Goal: Task Accomplishment & Management: Manage account settings

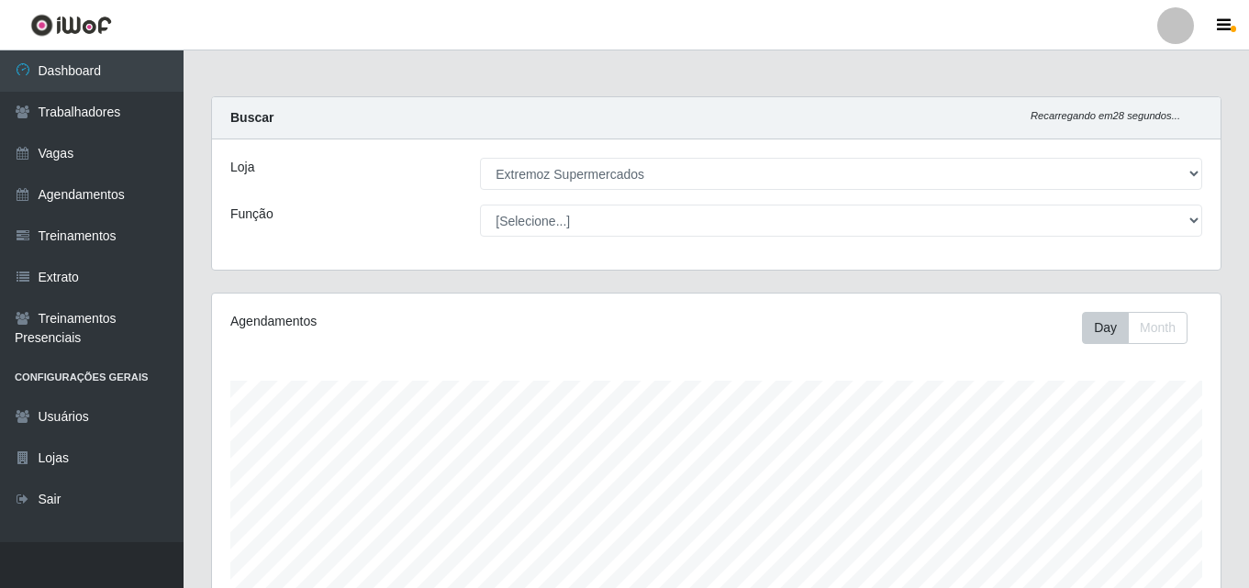
select select "519"
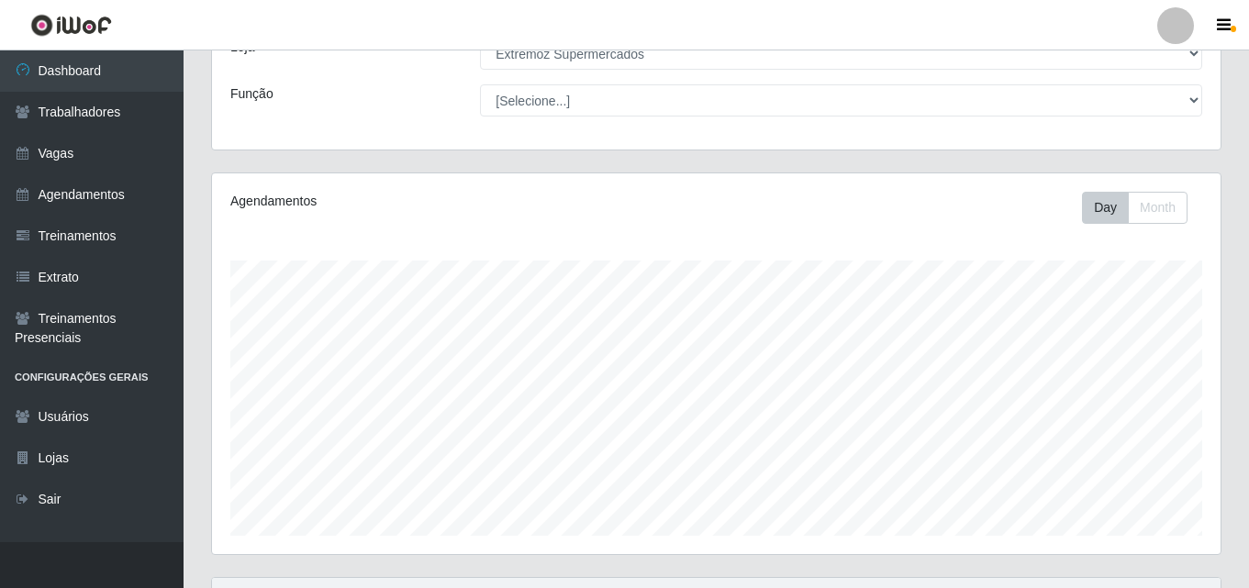
scroll to position [381, 1009]
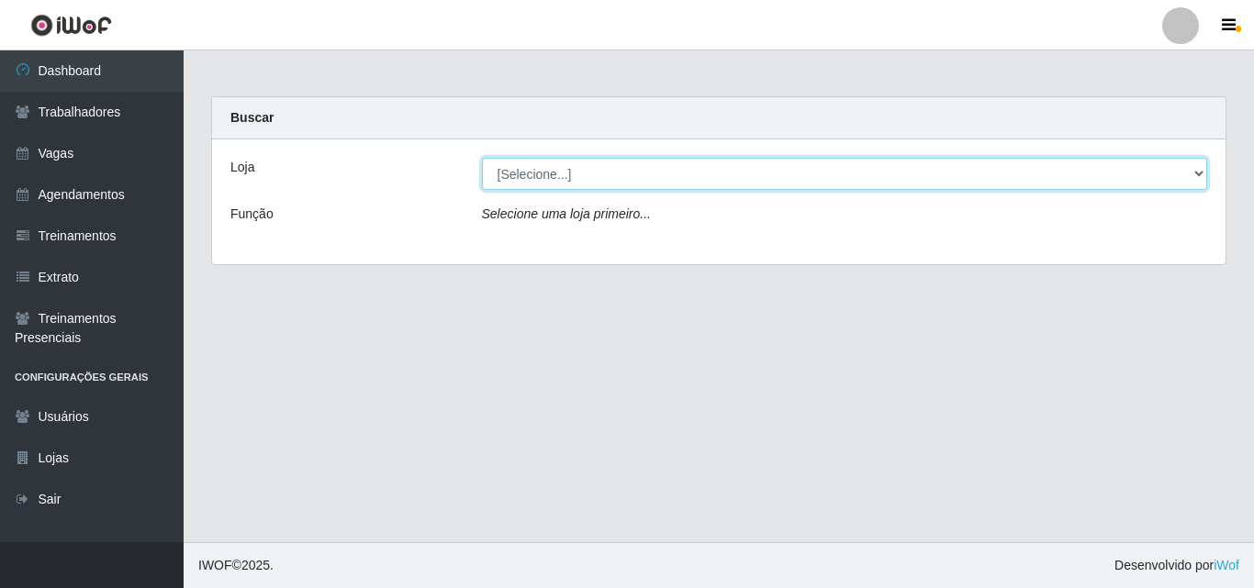
click at [651, 177] on select "[Selecione...] Extremoz Supermercados" at bounding box center [845, 174] width 726 height 32
select select "519"
click at [482, 158] on select "[Selecione...] Extremoz Supermercados" at bounding box center [845, 174] width 726 height 32
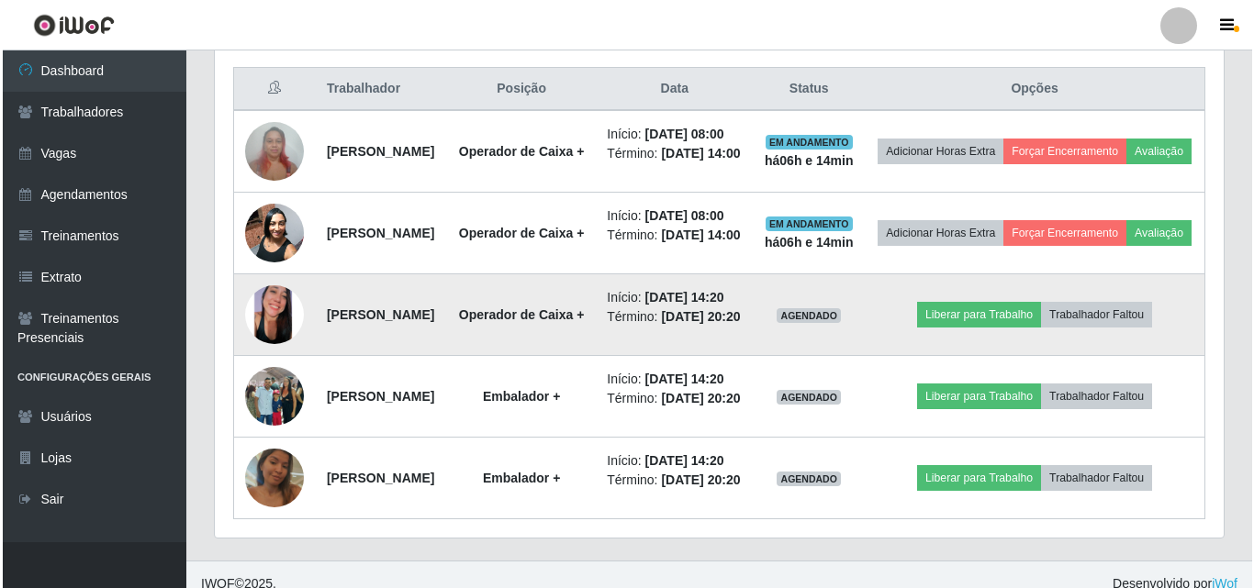
scroll to position [418, 0]
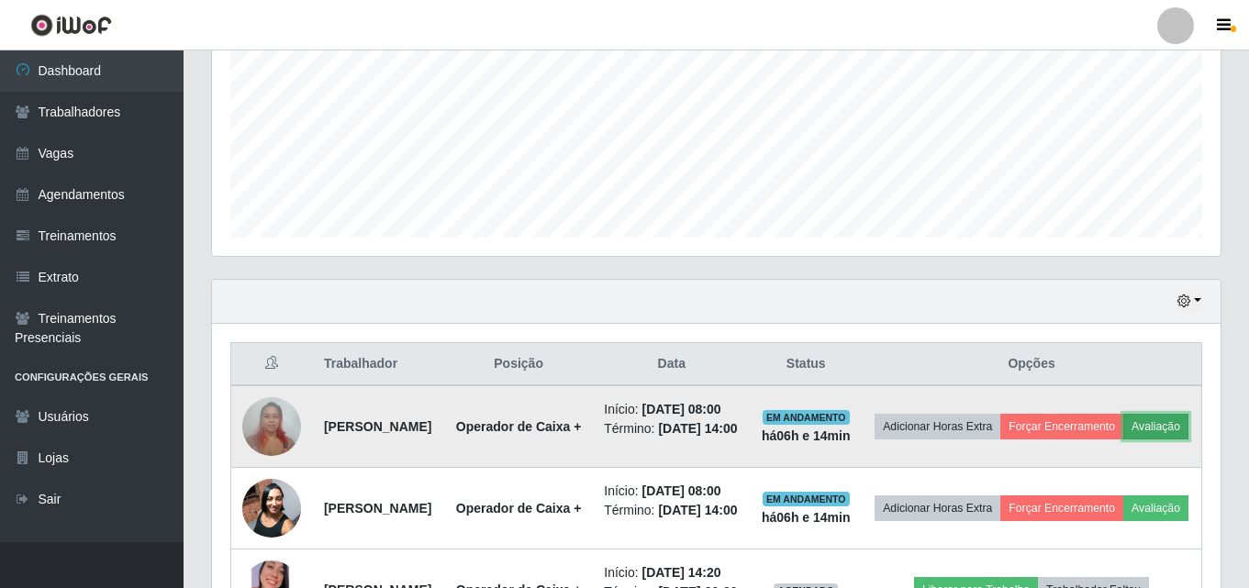
click at [1123, 440] on button "Avaliação" at bounding box center [1155, 427] width 65 height 26
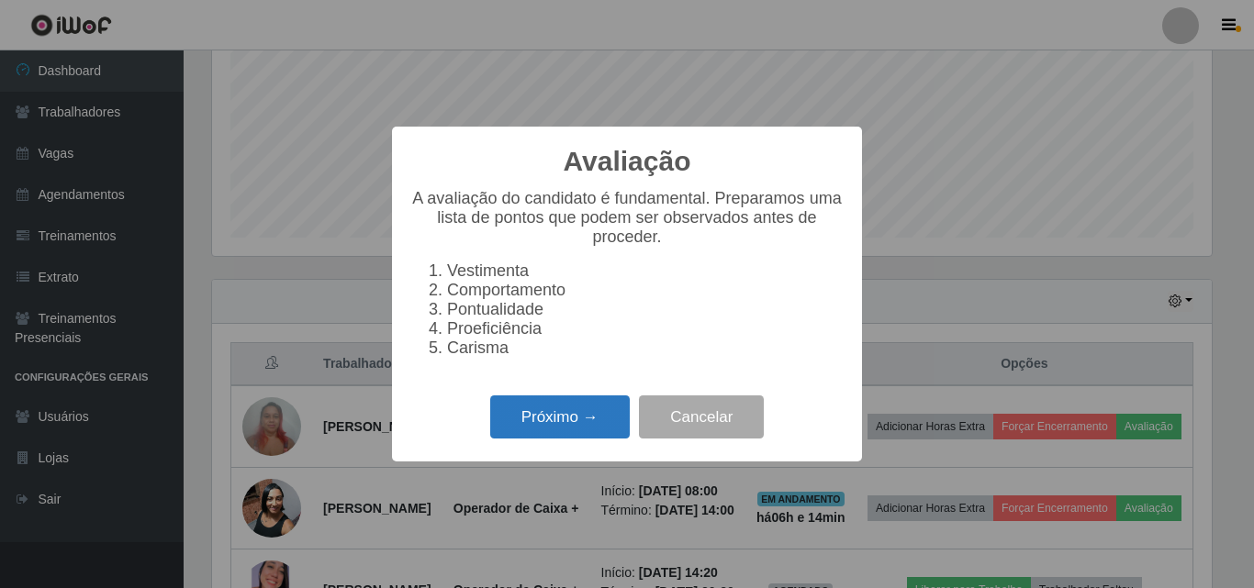
click at [536, 428] on button "Próximo →" at bounding box center [559, 417] width 139 height 43
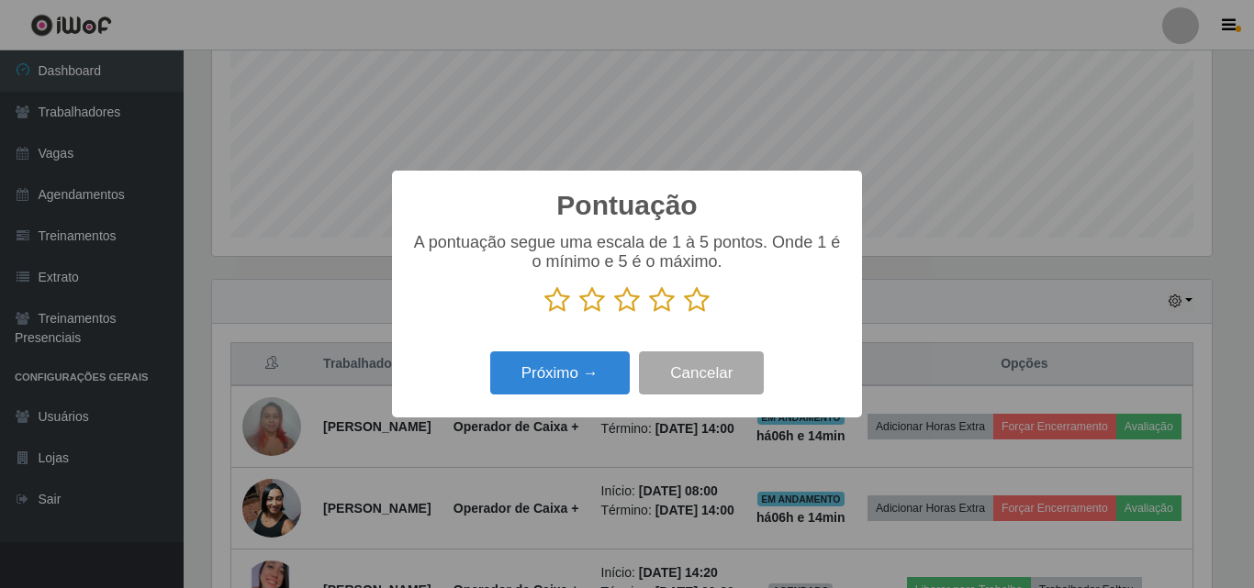
scroll to position [917319, 916700]
click at [671, 307] on icon at bounding box center [662, 300] width 26 height 28
click at [649, 314] on input "radio" at bounding box center [649, 314] width 0 height 0
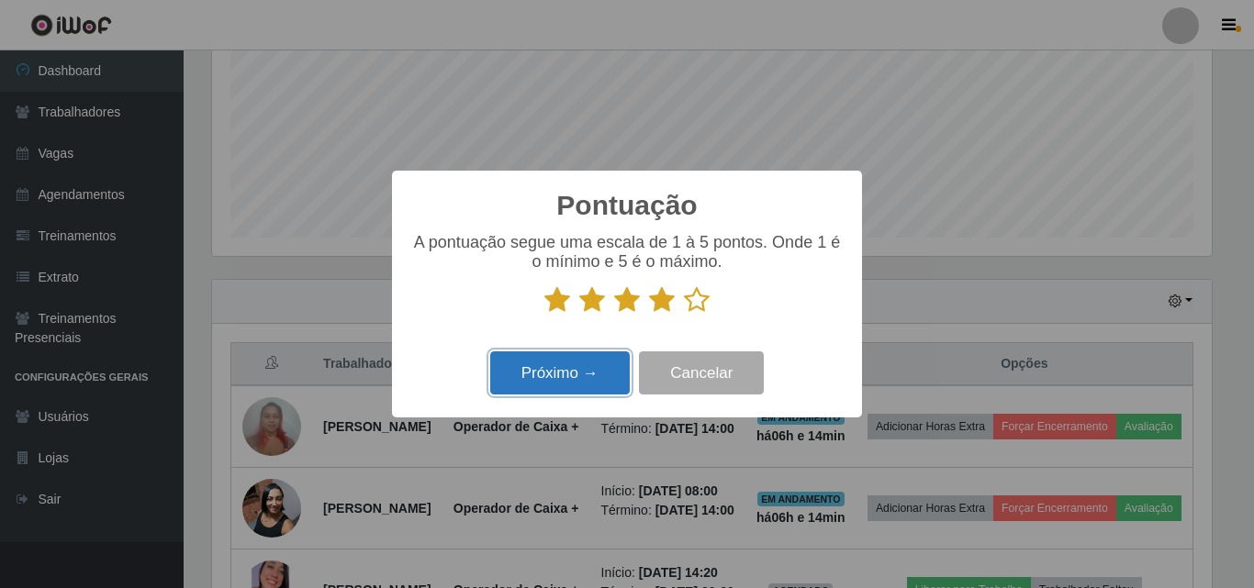
click at [595, 380] on button "Próximo →" at bounding box center [559, 372] width 139 height 43
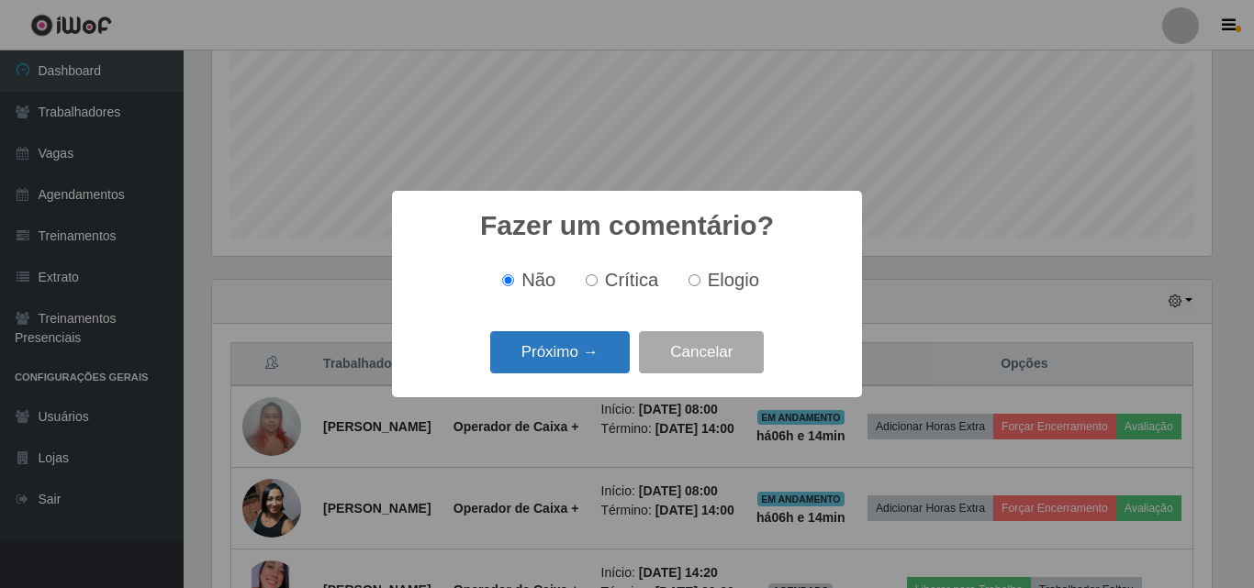
click at [574, 355] on button "Próximo →" at bounding box center [559, 352] width 139 height 43
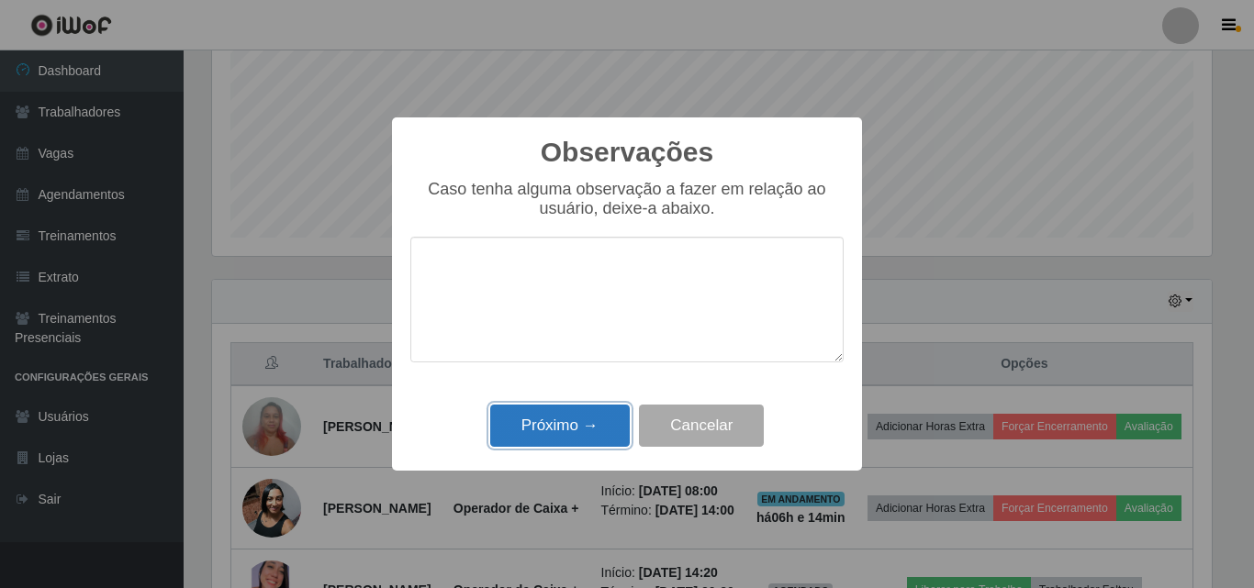
click at [589, 437] on button "Próximo →" at bounding box center [559, 426] width 139 height 43
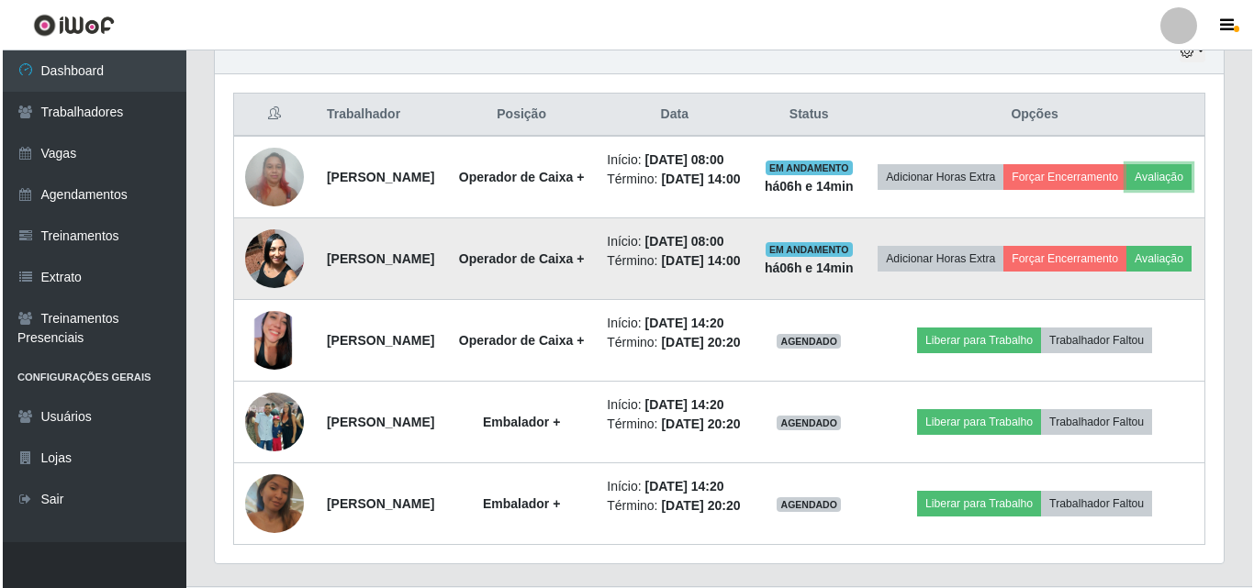
scroll to position [694, 0]
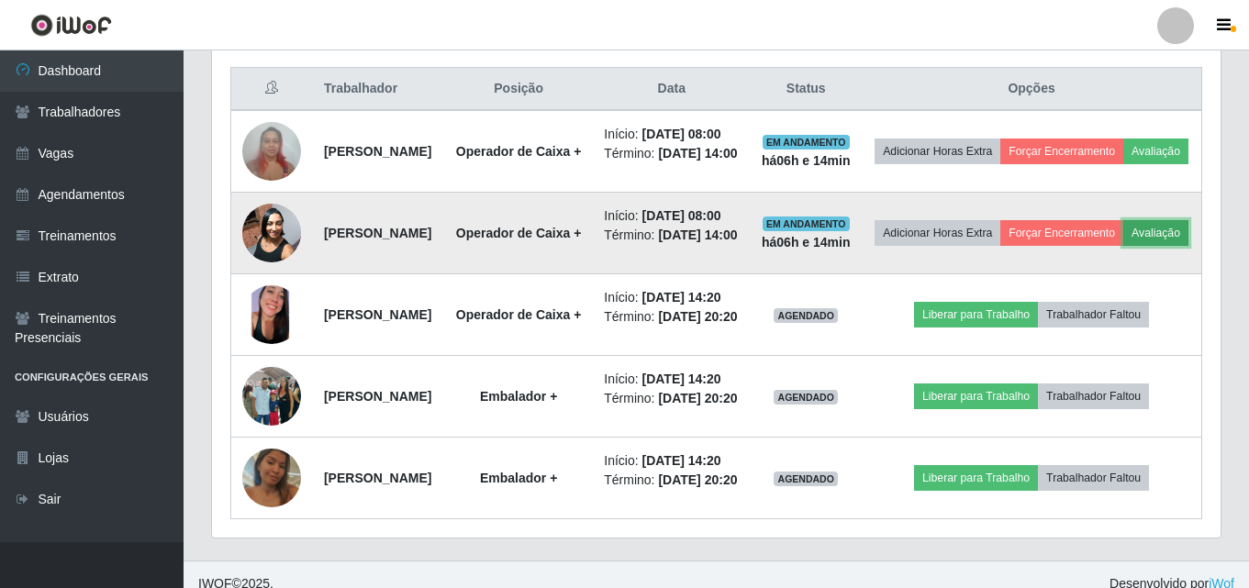
click at [1123, 246] on button "Avaliação" at bounding box center [1155, 233] width 65 height 26
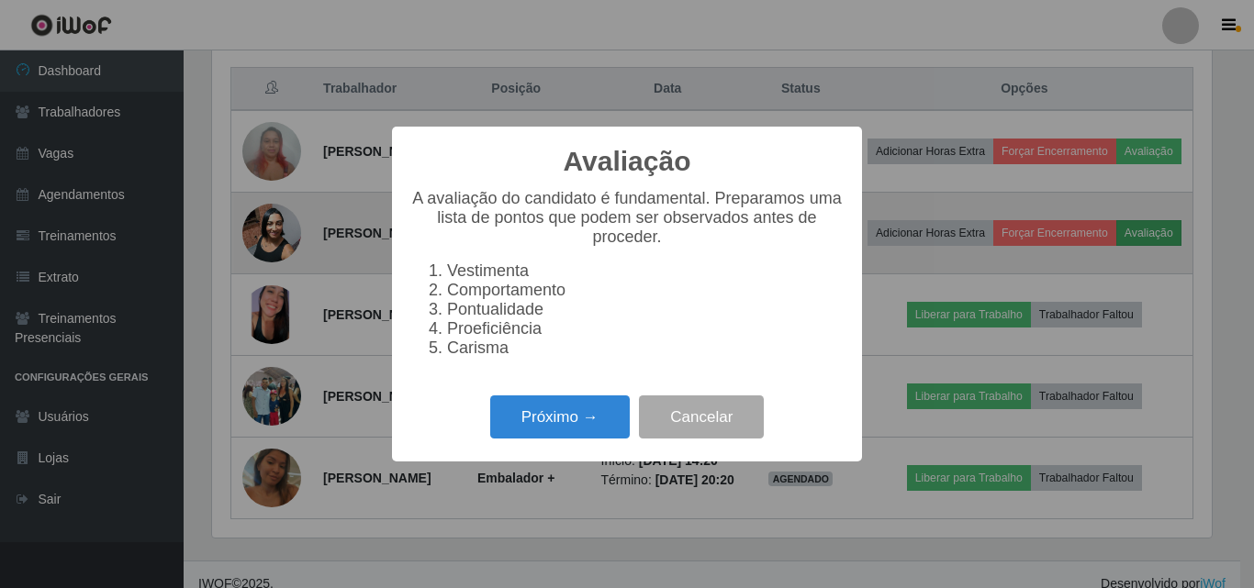
scroll to position [381, 999]
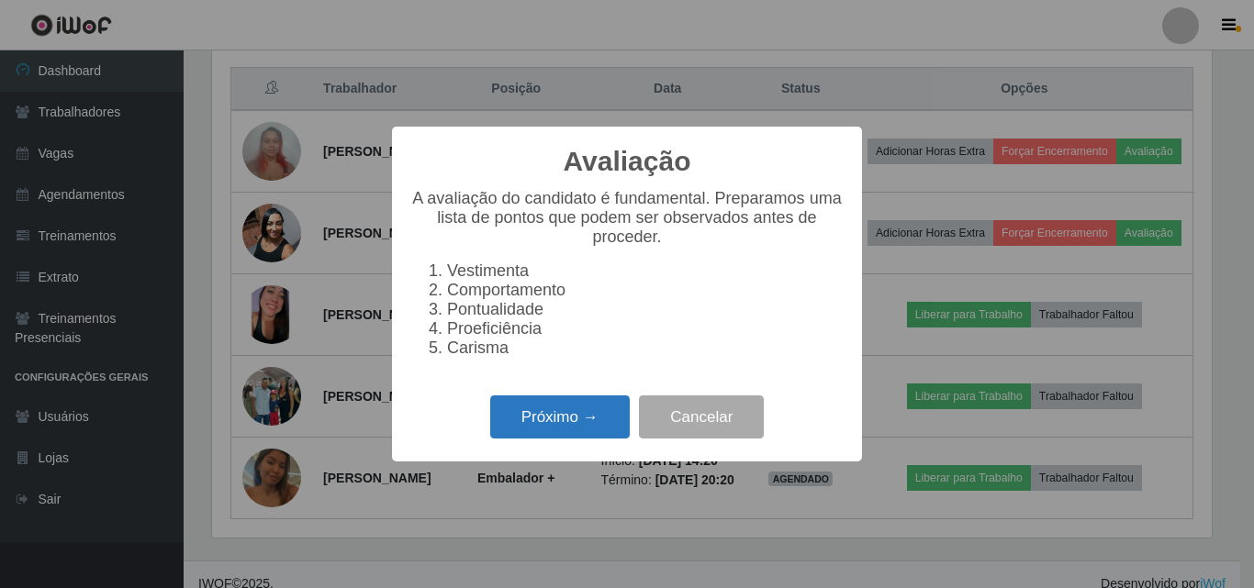
click at [526, 430] on button "Próximo →" at bounding box center [559, 417] width 139 height 43
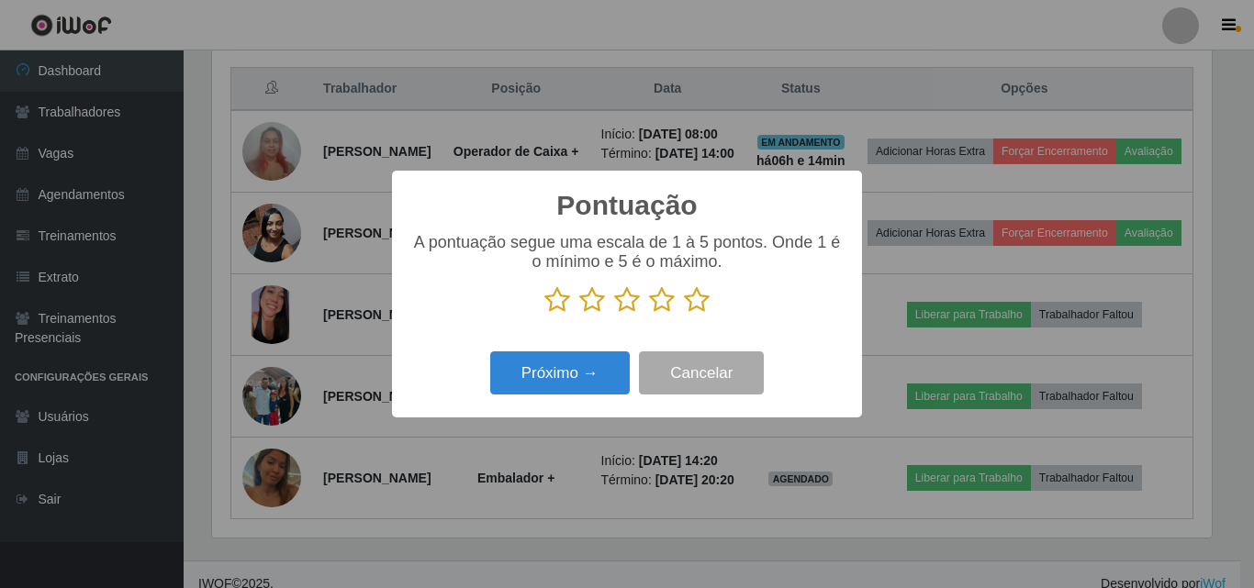
click at [534, 312] on p at bounding box center [626, 300] width 433 height 28
click at [552, 308] on icon at bounding box center [557, 300] width 26 height 28
click at [544, 314] on input "radio" at bounding box center [544, 314] width 0 height 0
click at [543, 392] on button "Próximo →" at bounding box center [559, 372] width 139 height 43
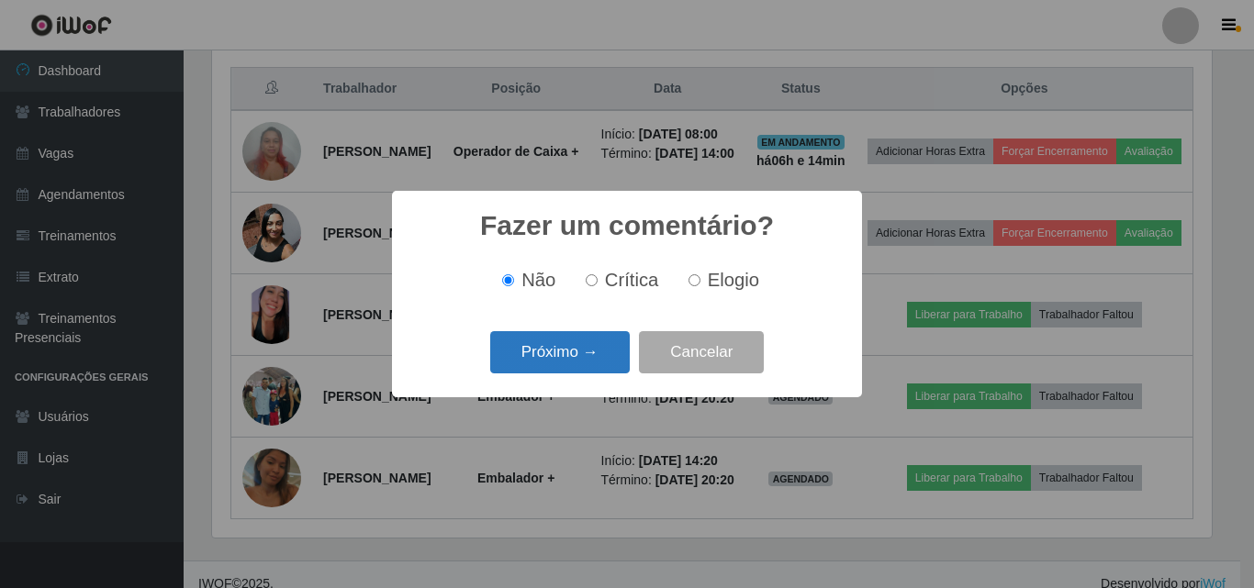
click at [540, 362] on button "Próximo →" at bounding box center [559, 352] width 139 height 43
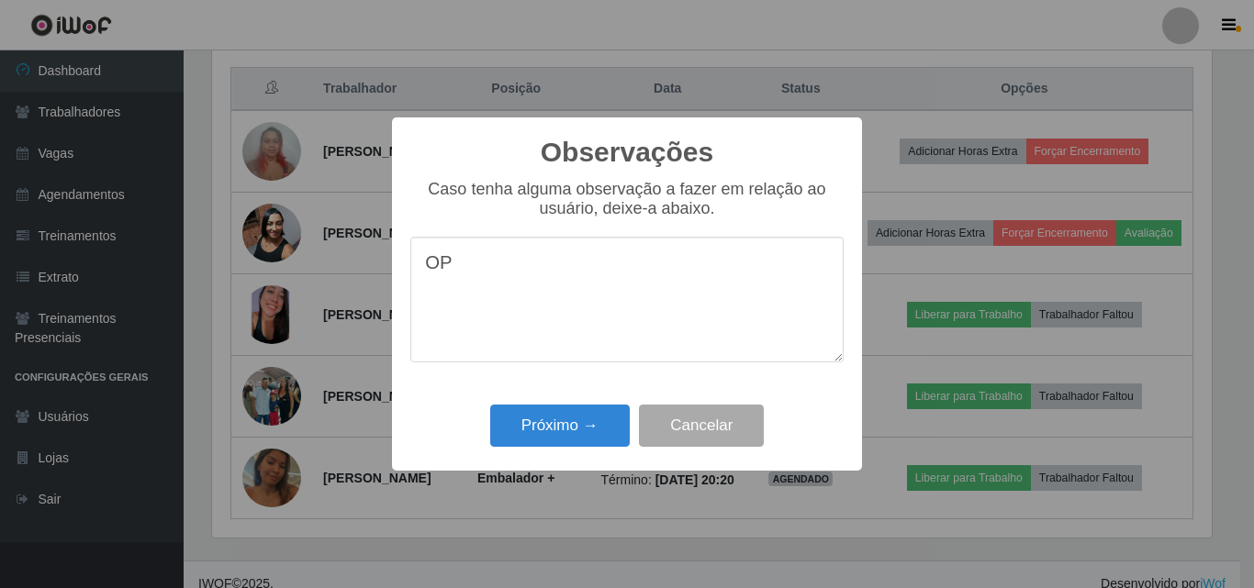
type textarea "O"
click at [801, 284] on textarea "operadora muito lenta, confusa no operar do caixa" at bounding box center [626, 300] width 433 height 126
click at [798, 273] on textarea "operadora muito lenta, confusa no operar do caixa" at bounding box center [626, 300] width 433 height 126
click at [482, 308] on textarea "operadora muito lenta, confusa no operar do caixa" at bounding box center [626, 300] width 433 height 126
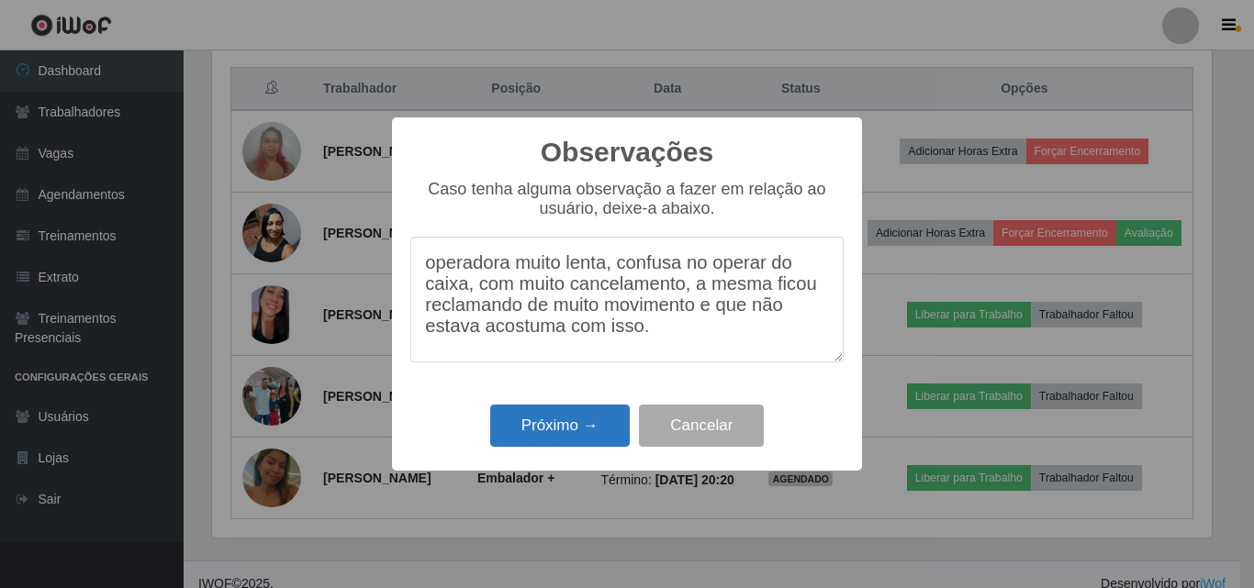
type textarea "operadora muito lenta, confusa no operar do caixa, com muito cancelamento, a me…"
click at [548, 436] on button "Próximo →" at bounding box center [559, 426] width 139 height 43
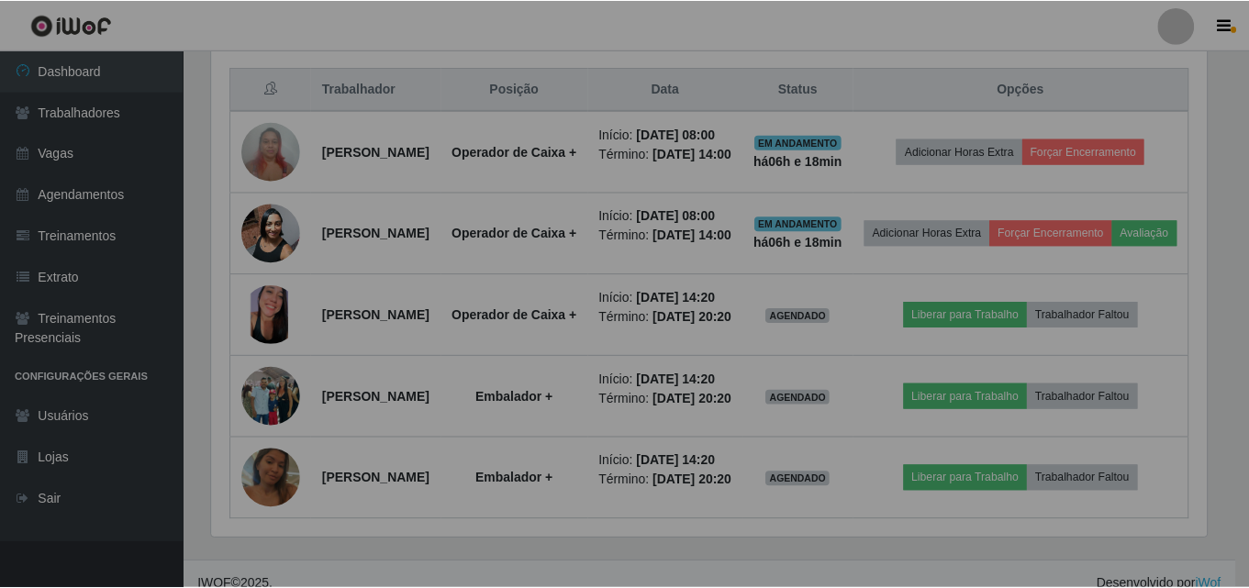
scroll to position [381, 1009]
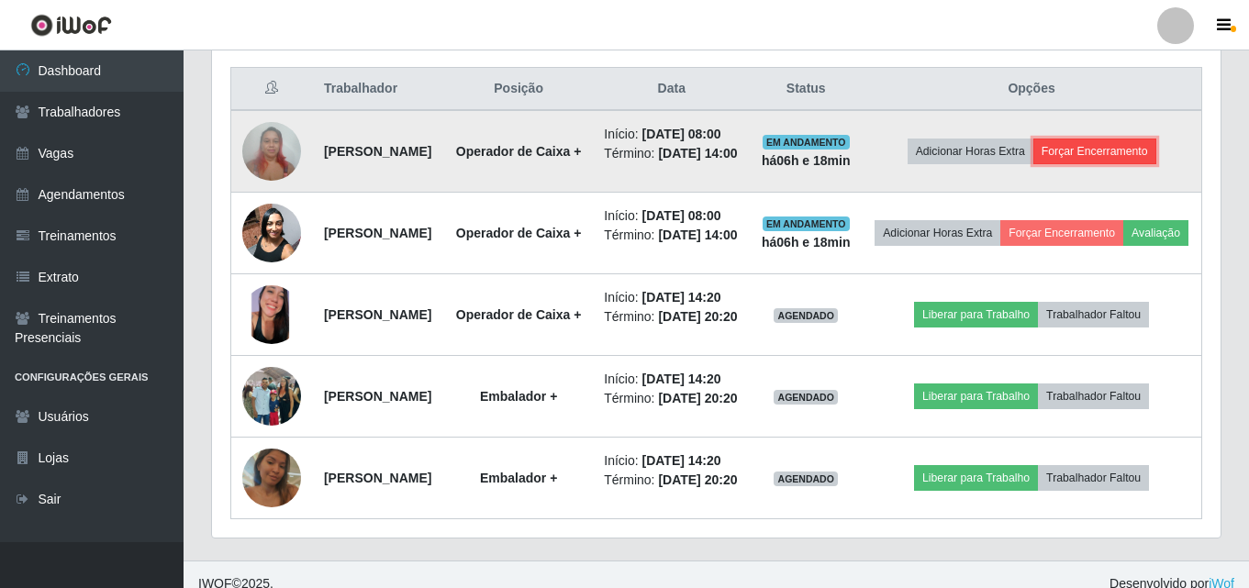
click at [1126, 164] on button "Forçar Encerramento" at bounding box center [1094, 152] width 123 height 26
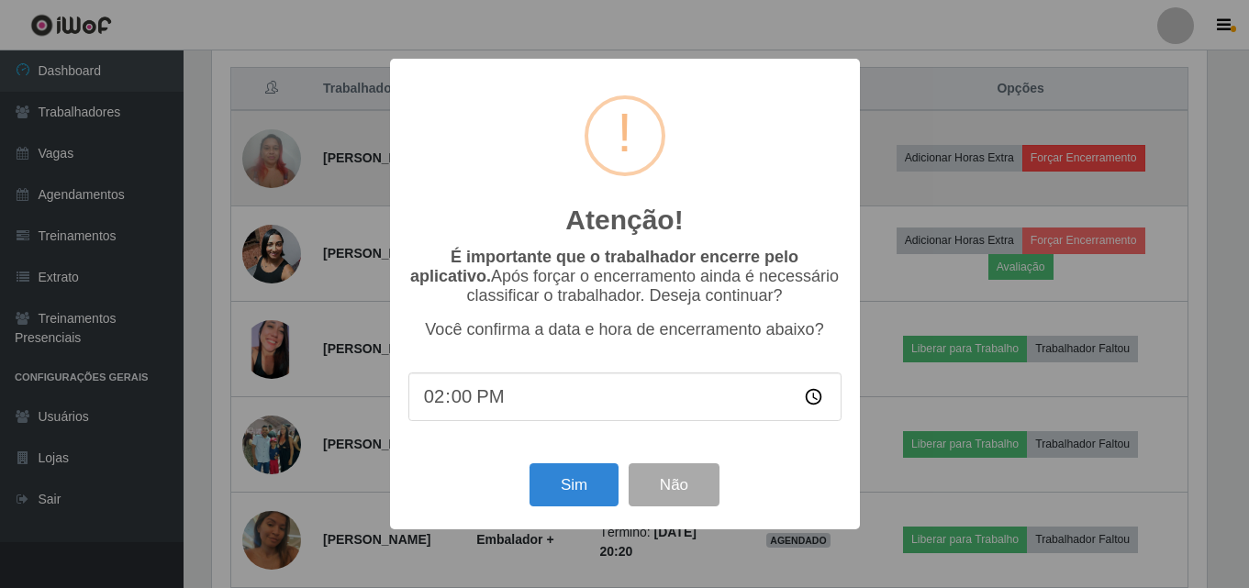
scroll to position [381, 999]
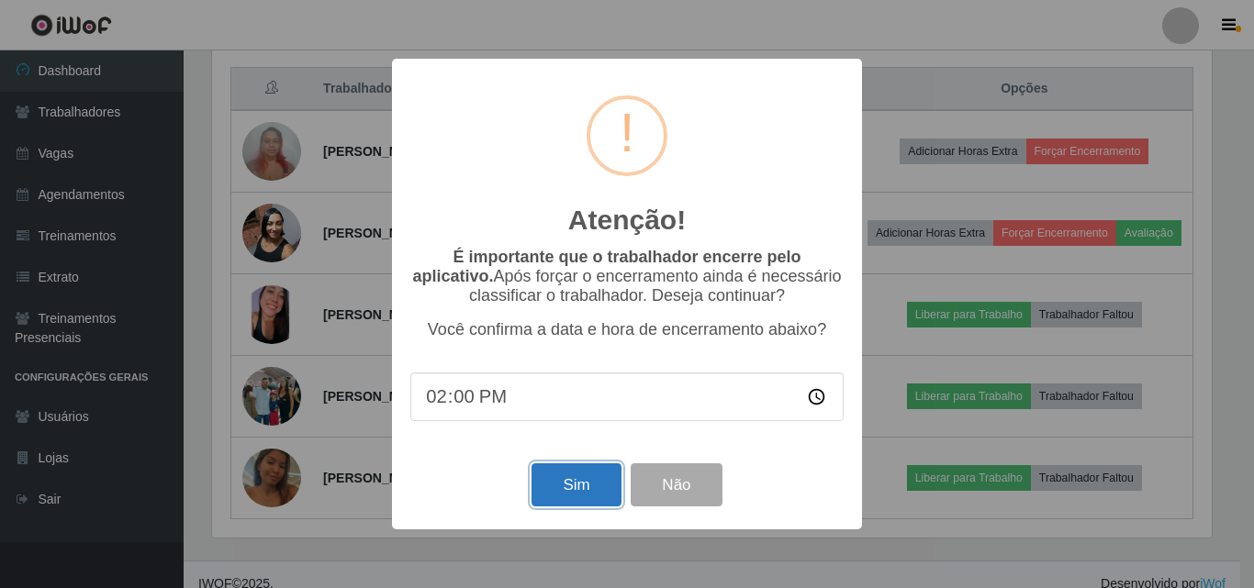
click at [559, 504] on button "Sim" at bounding box center [575, 484] width 89 height 43
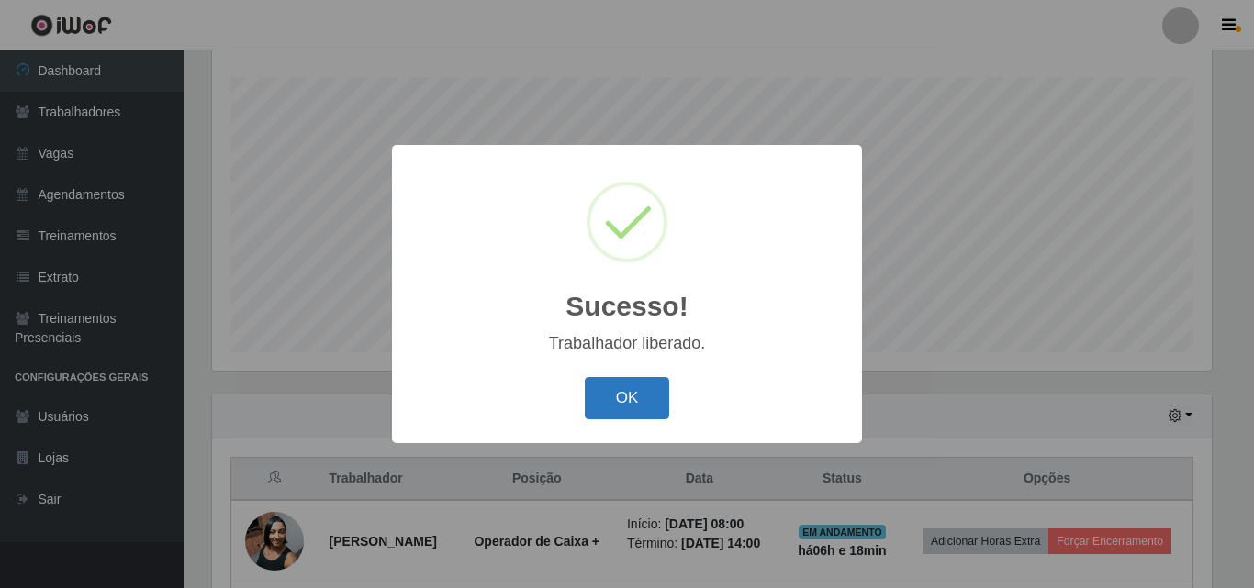
click at [627, 403] on button "OK" at bounding box center [627, 398] width 85 height 43
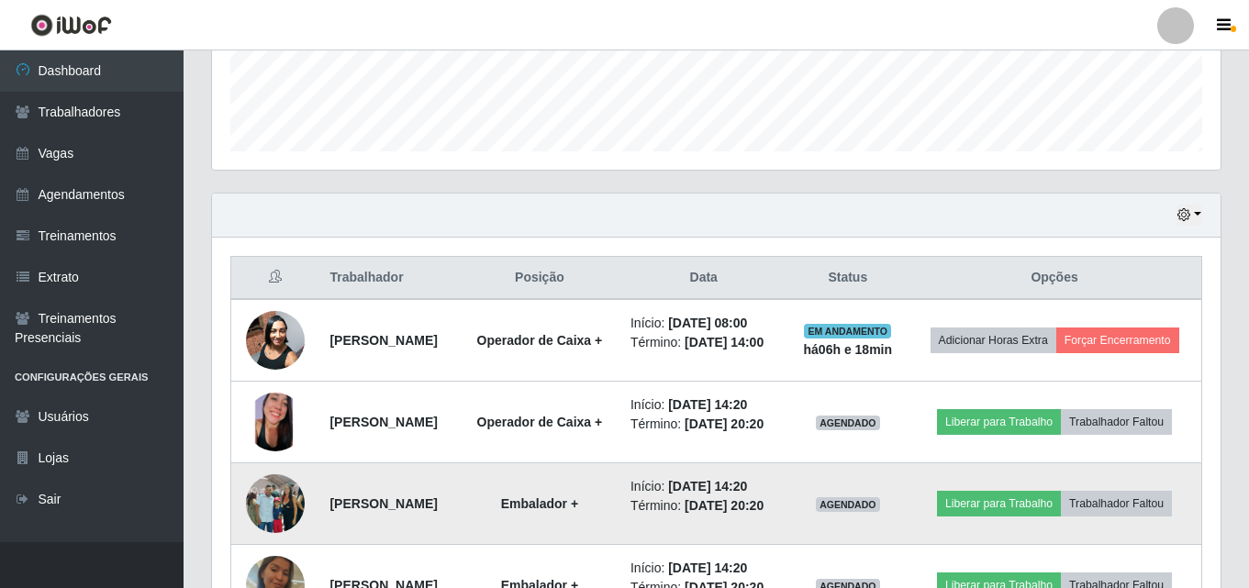
scroll to position [579, 0]
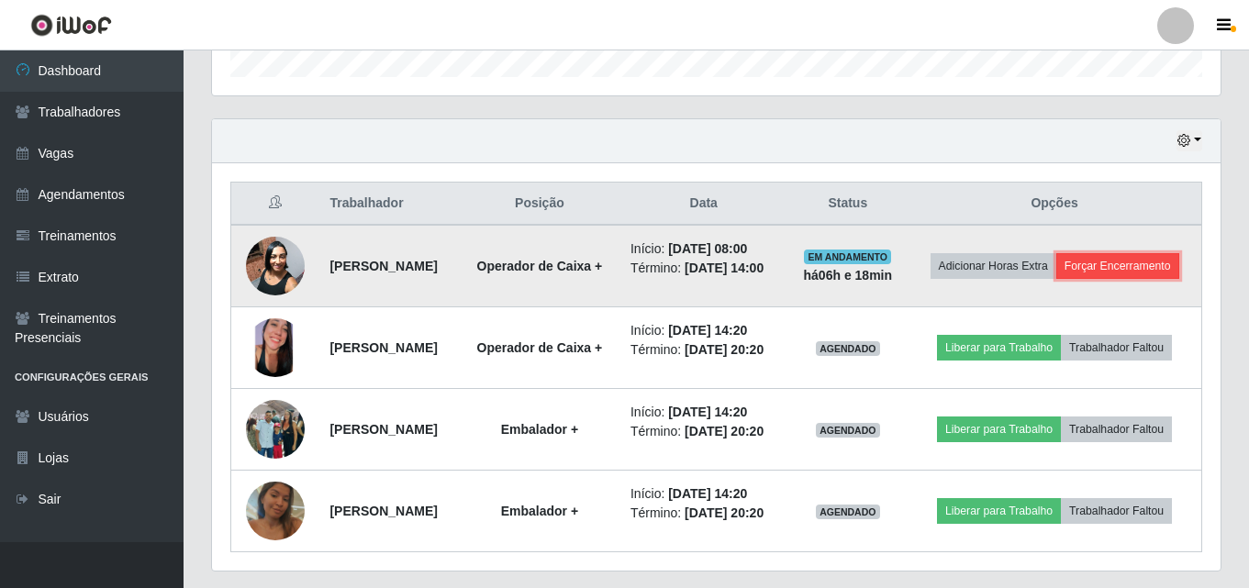
click at [1056, 279] on button "Forçar Encerramento" at bounding box center [1117, 266] width 123 height 26
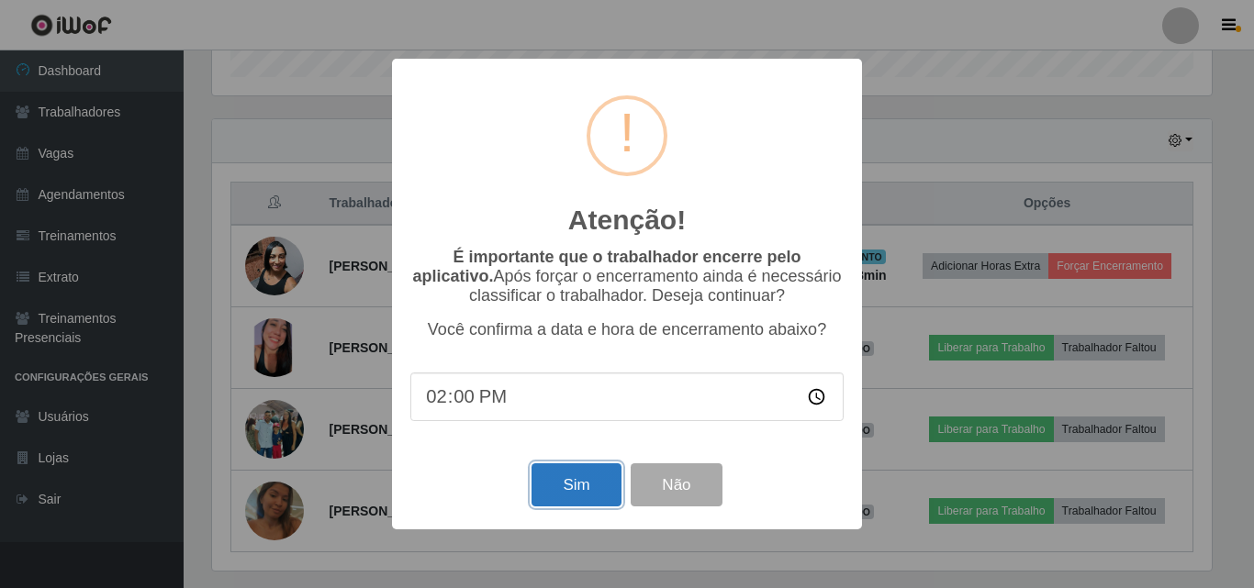
click at [563, 484] on button "Sim" at bounding box center [575, 484] width 89 height 43
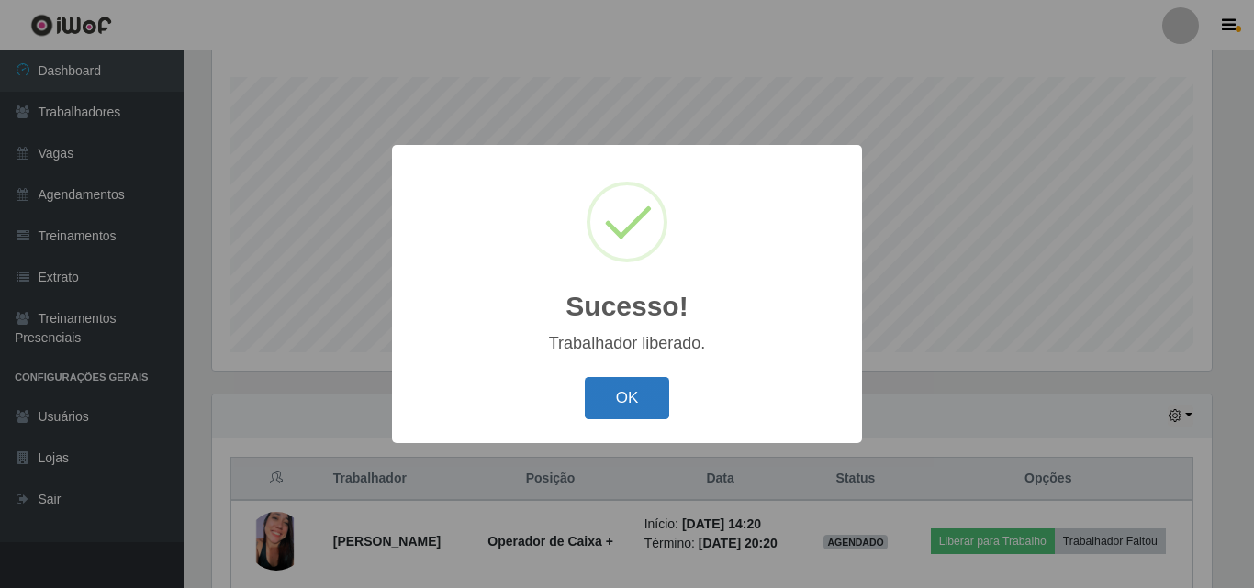
click at [621, 406] on button "OK" at bounding box center [627, 398] width 85 height 43
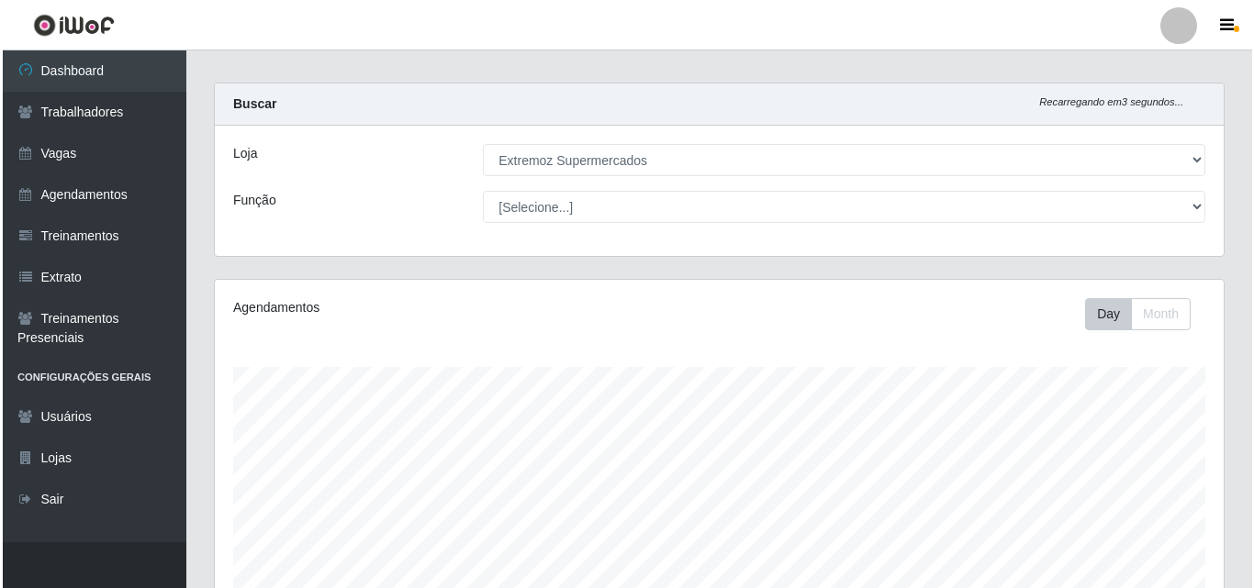
scroll to position [0, 0]
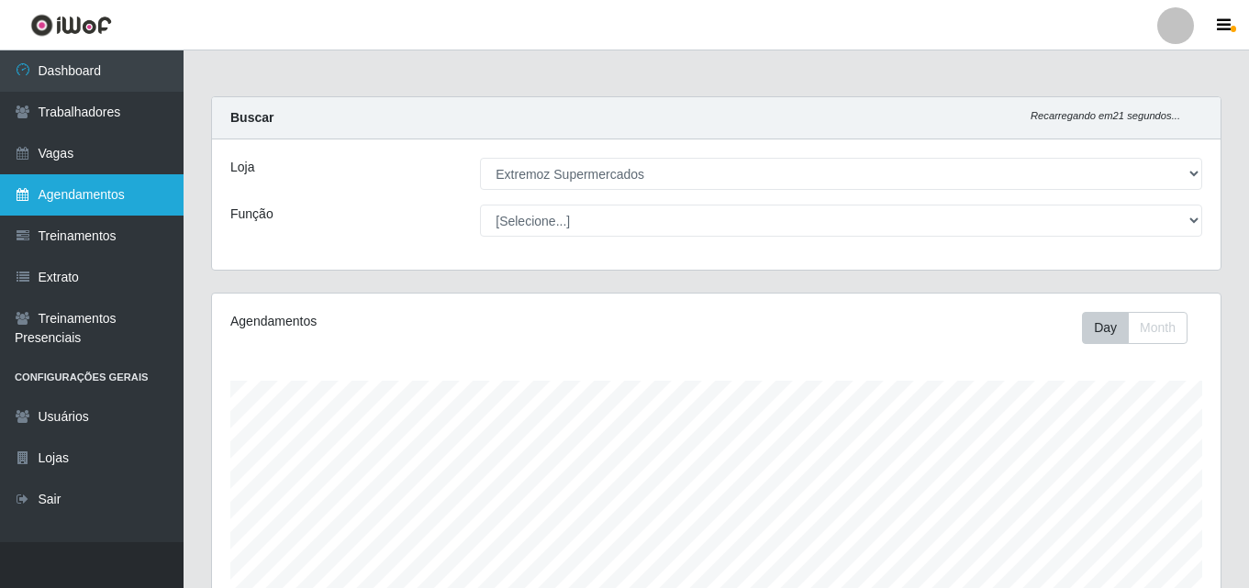
click at [79, 207] on link "Agendamentos" at bounding box center [92, 194] width 184 height 41
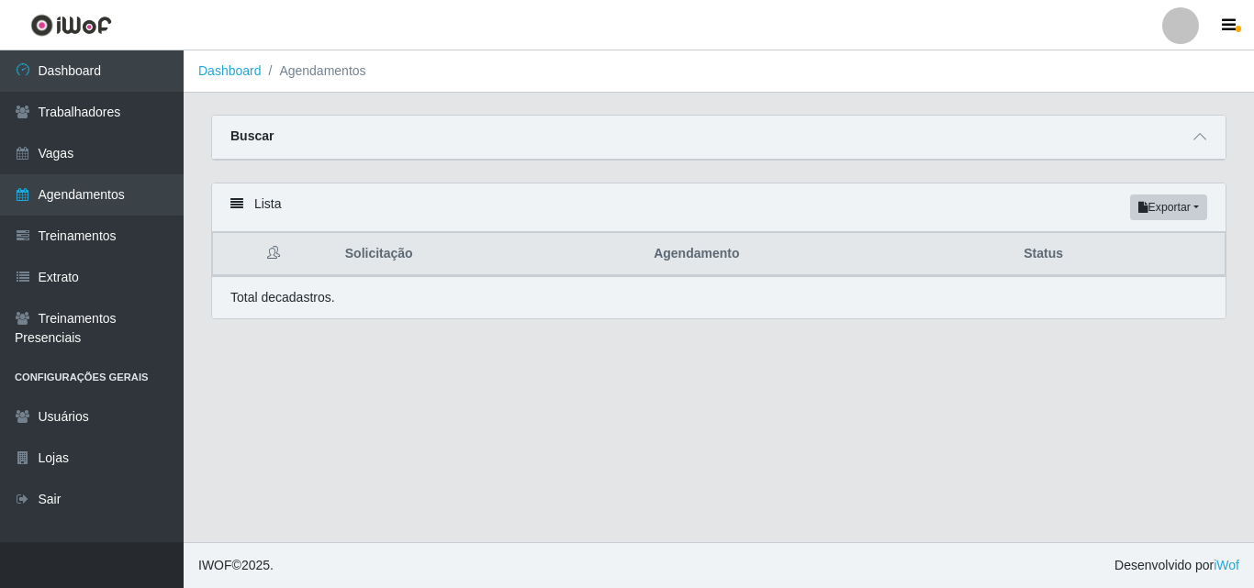
click at [239, 139] on strong "Buscar" at bounding box center [251, 135] width 43 height 15
click at [316, 298] on p "Total de cadastros." at bounding box center [282, 297] width 105 height 19
click at [328, 65] on li "Agendamentos" at bounding box center [314, 70] width 105 height 19
click at [311, 72] on li "Agendamentos" at bounding box center [314, 70] width 105 height 19
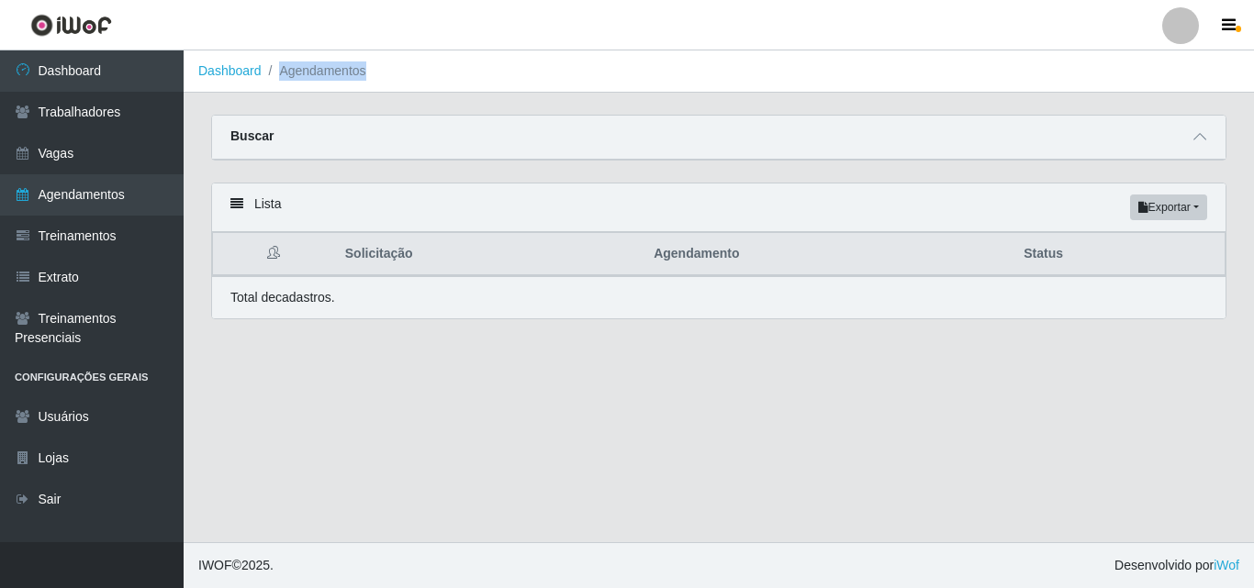
click at [311, 72] on li "Agendamentos" at bounding box center [314, 70] width 105 height 19
click at [271, 204] on div "Lista Exportar PDF Excel" at bounding box center [718, 208] width 1013 height 49
click at [231, 208] on icon at bounding box center [236, 203] width 13 height 13
click at [240, 197] on div "Lista Exportar PDF Excel" at bounding box center [718, 208] width 1013 height 49
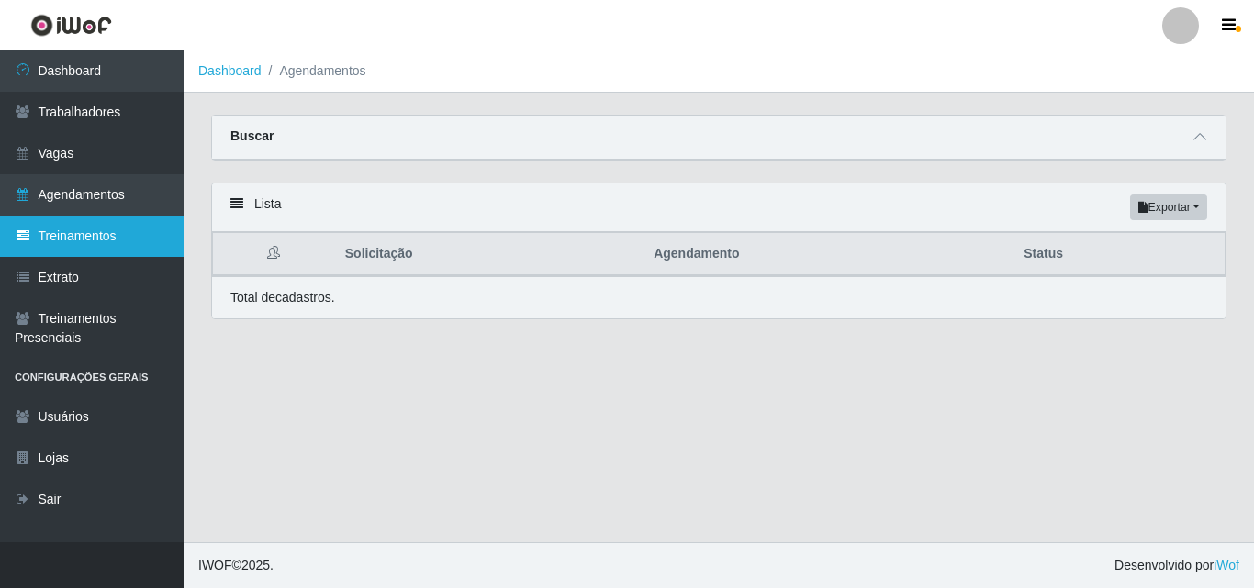
click at [109, 243] on link "Treinamentos" at bounding box center [92, 236] width 184 height 41
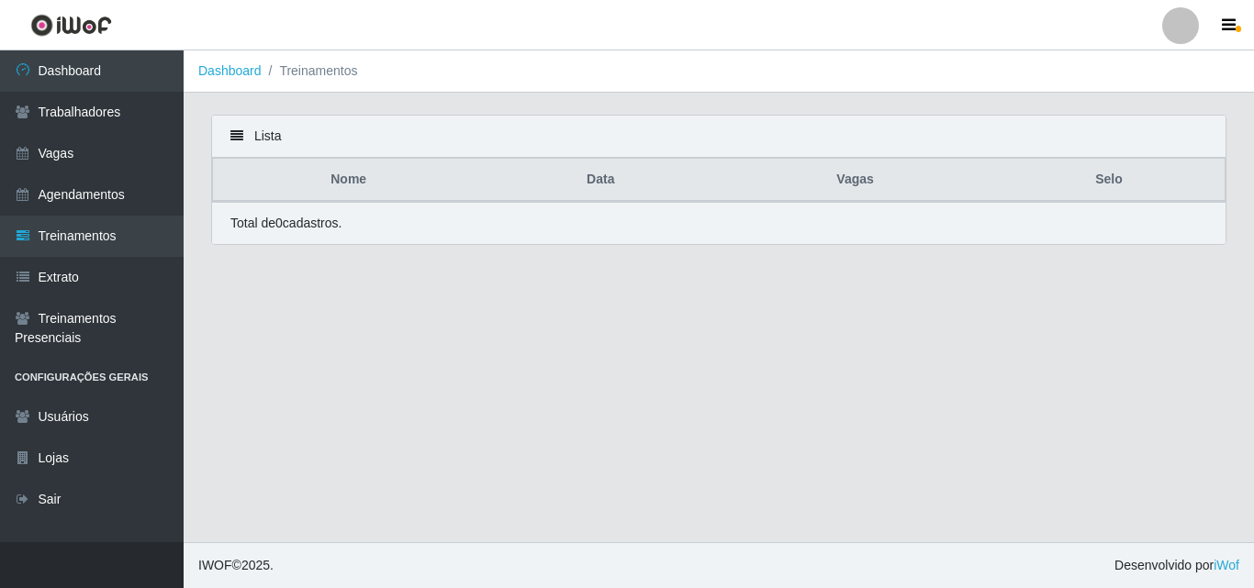
click at [307, 232] on p "Total de 0 cadastros." at bounding box center [285, 223] width 111 height 19
click at [69, 204] on link "Agendamentos" at bounding box center [92, 194] width 184 height 41
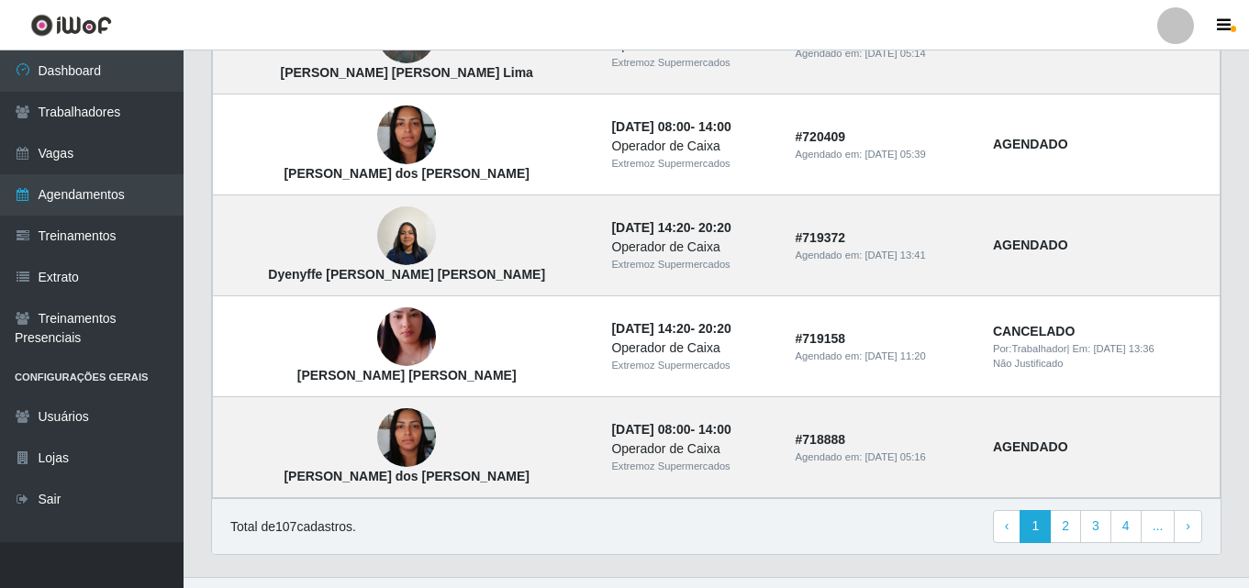
scroll to position [1328, 0]
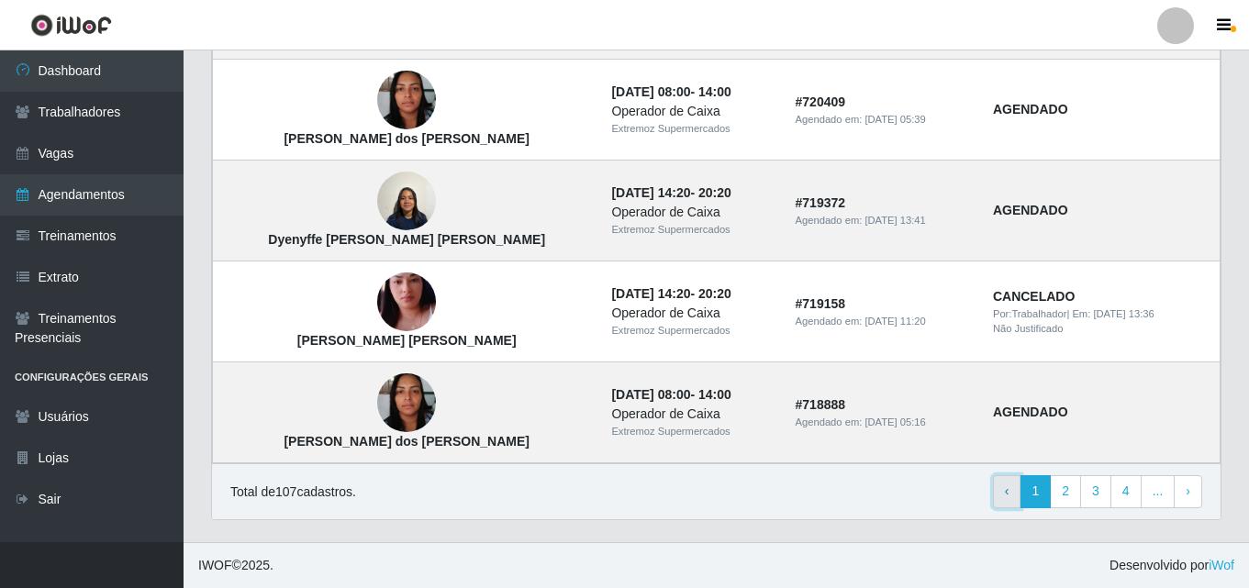
click at [1009, 493] on span "‹" at bounding box center [1007, 491] width 5 height 15
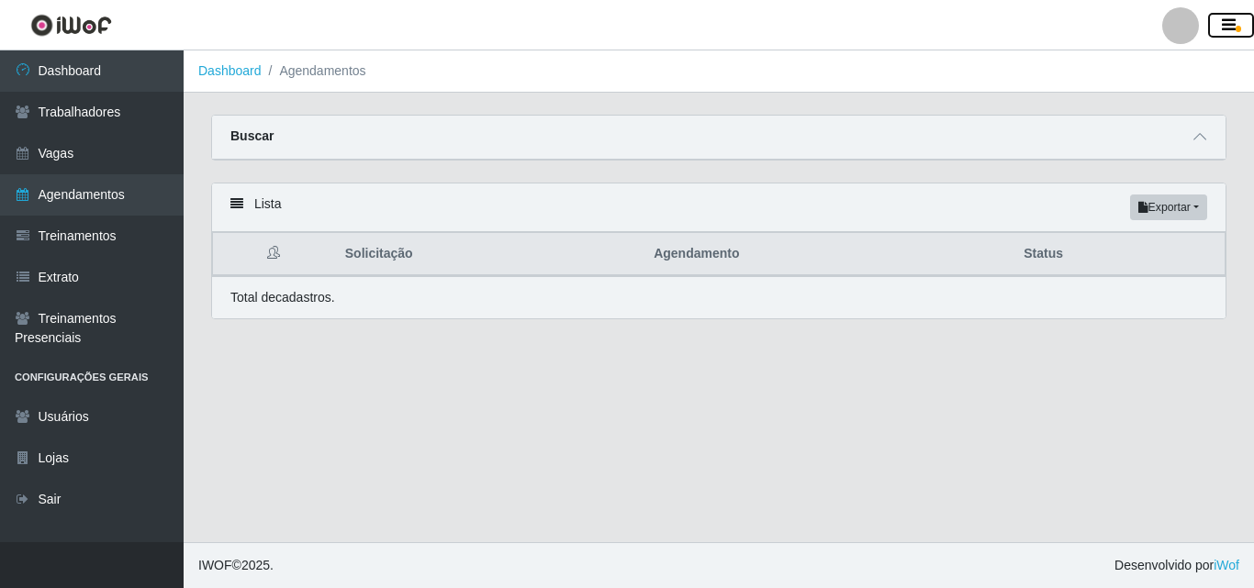
click at [1229, 28] on icon "button" at bounding box center [1228, 25] width 14 height 17
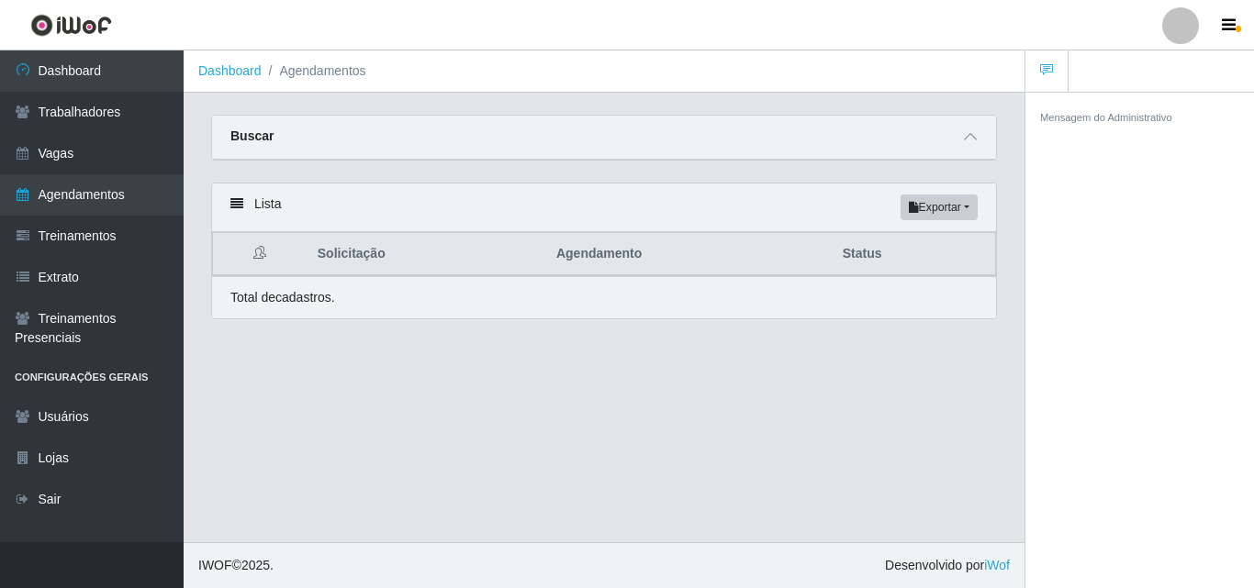
click at [1183, 28] on div at bounding box center [1180, 25] width 37 height 37
click at [987, 53] on ol "Dashboard Agendamentos" at bounding box center [604, 71] width 841 height 42
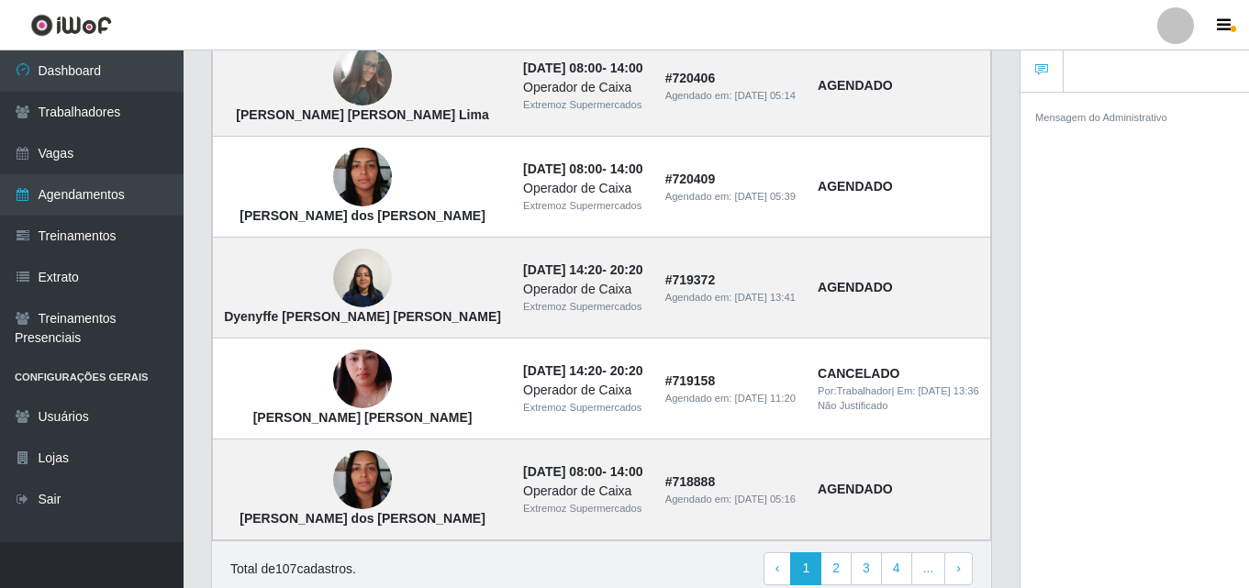
scroll to position [1285, 0]
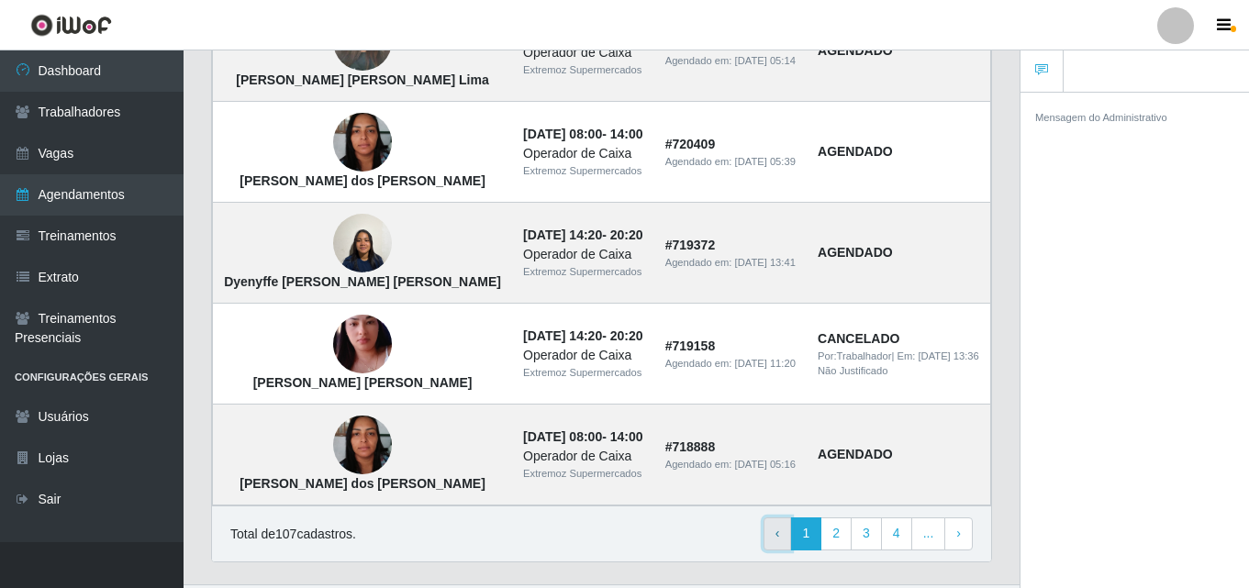
click at [775, 549] on link "‹ Previous" at bounding box center [778, 534] width 28 height 33
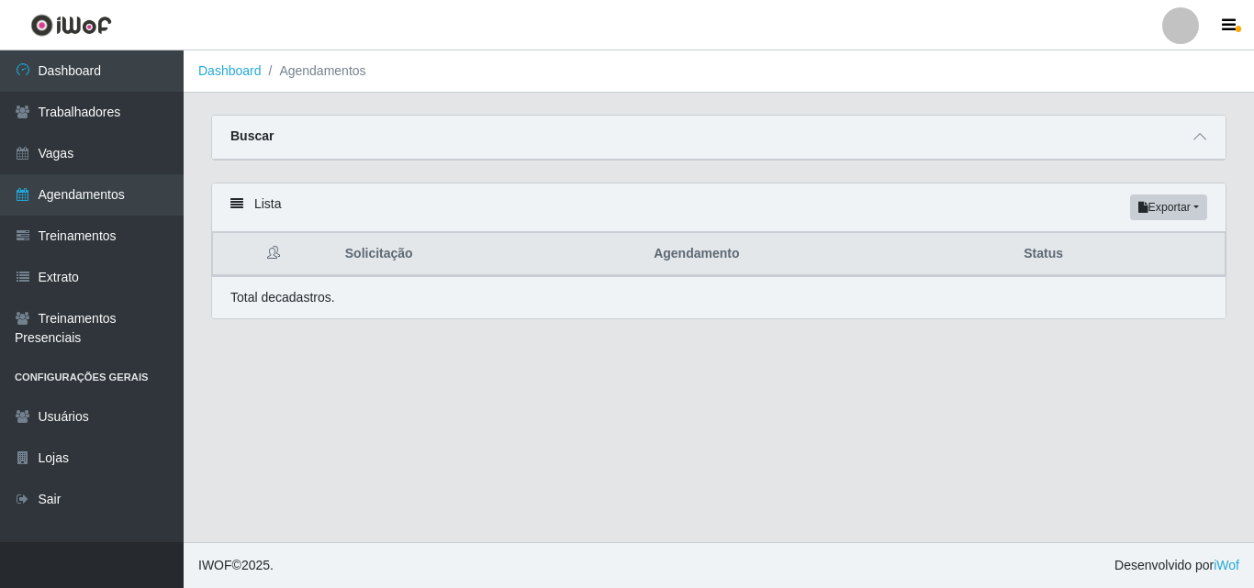
click at [704, 253] on th "Agendamento" at bounding box center [827, 254] width 370 height 43
click at [1053, 256] on th "Status" at bounding box center [1118, 254] width 212 height 43
click at [1195, 205] on button "Exportar" at bounding box center [1168, 208] width 77 height 26
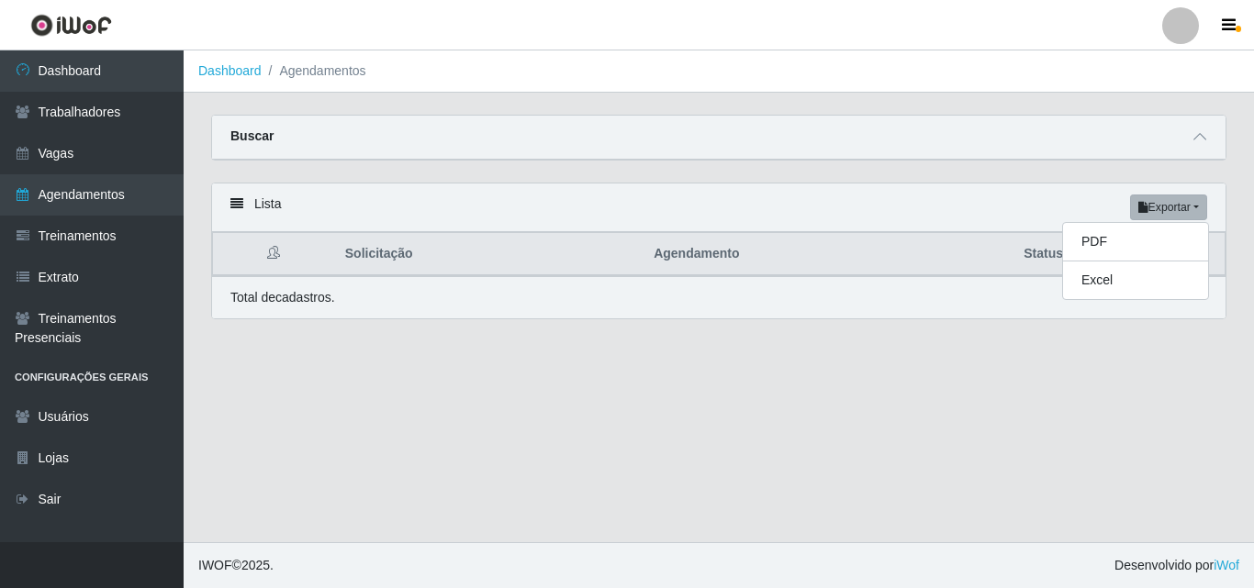
click at [926, 207] on div "Lista Exportar PDF Excel" at bounding box center [718, 208] width 1013 height 49
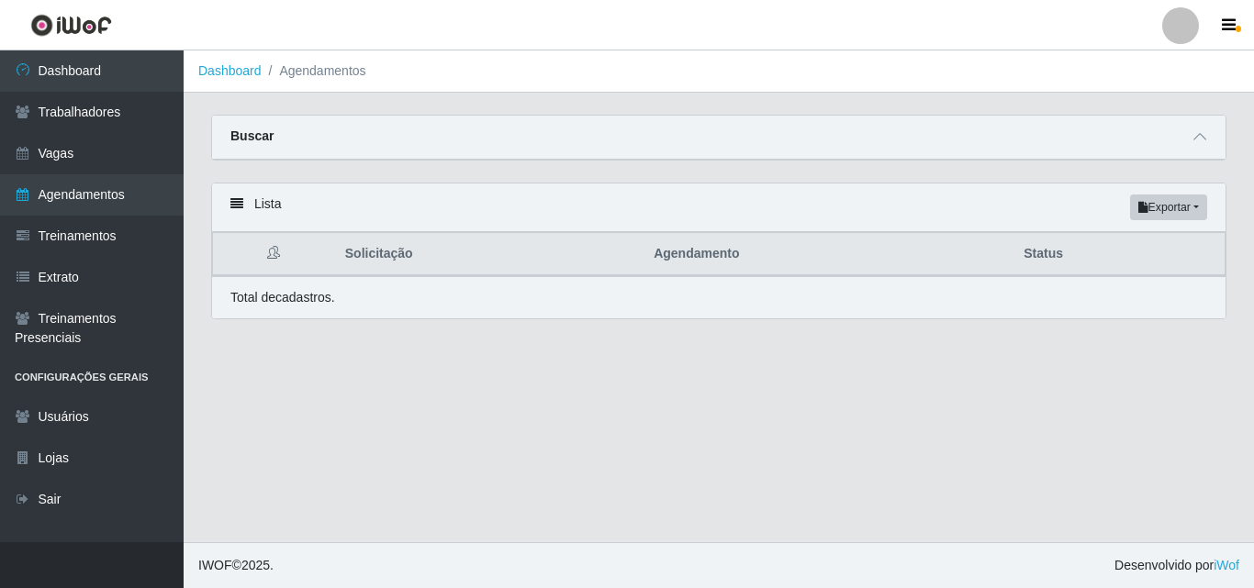
click at [265, 307] on p "Total de cadastros." at bounding box center [282, 297] width 105 height 19
click at [233, 212] on div "Lista Exportar PDF Excel" at bounding box center [718, 208] width 1013 height 49
click at [240, 208] on icon at bounding box center [236, 203] width 13 height 13
click at [72, 200] on link "Agendamentos" at bounding box center [92, 194] width 184 height 41
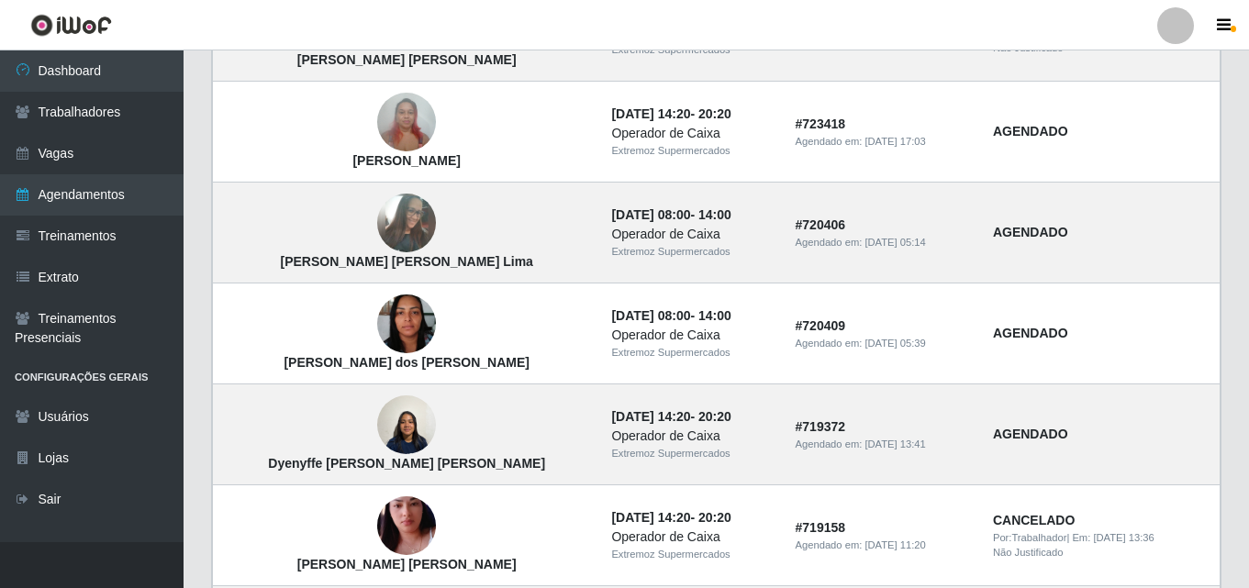
scroll to position [1285, 0]
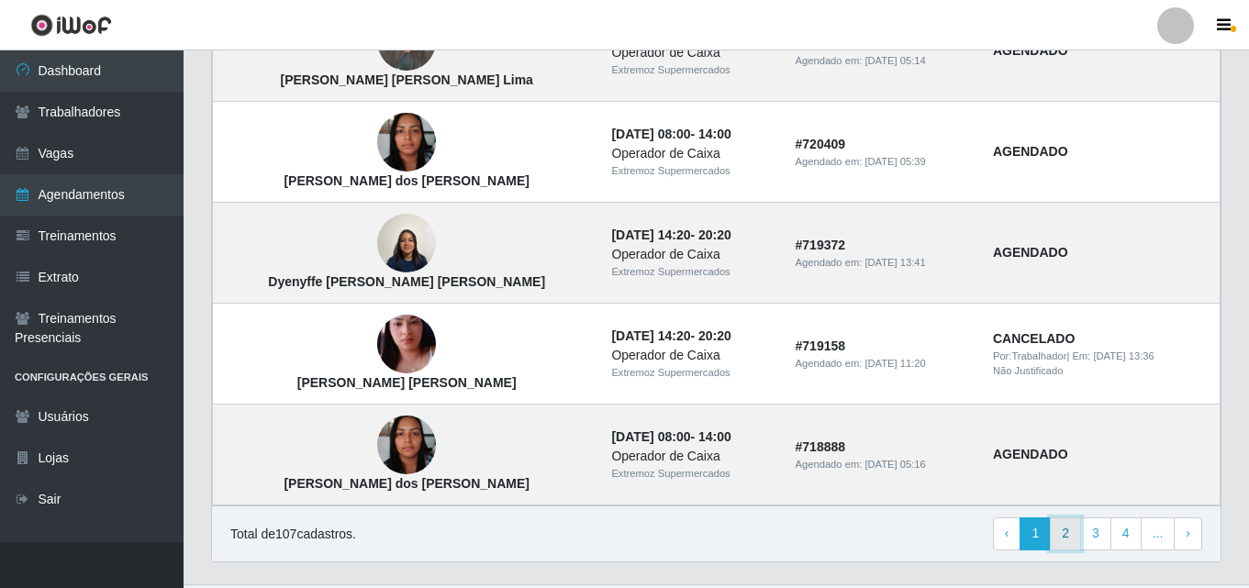
click at [1059, 541] on link "2" at bounding box center [1065, 534] width 31 height 33
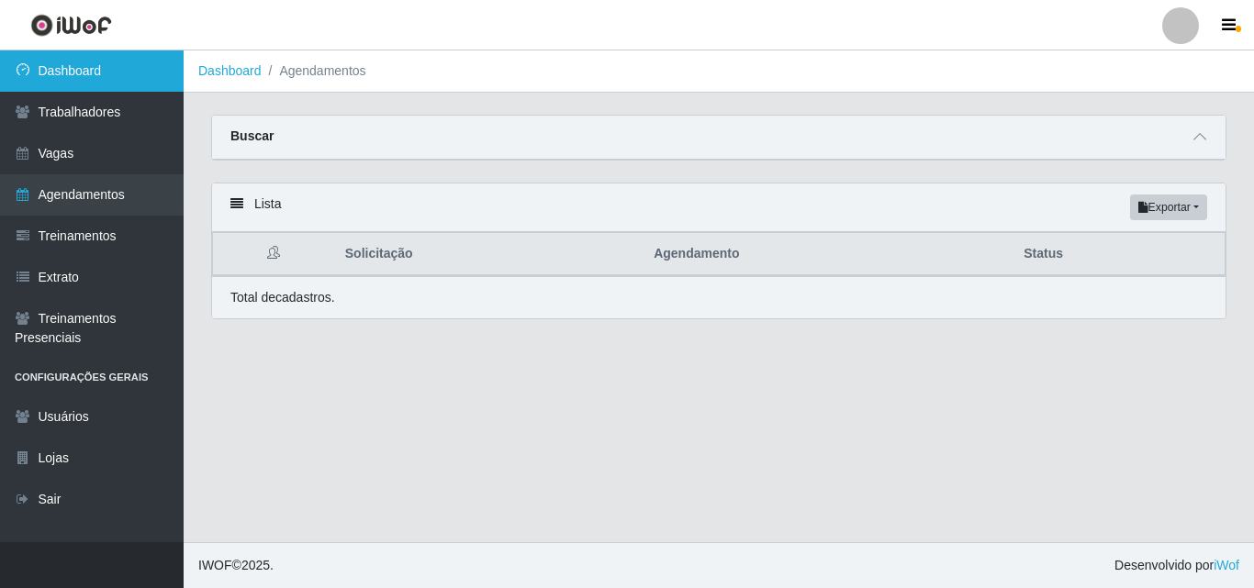
click at [41, 73] on link "Dashboard" at bounding box center [92, 70] width 184 height 41
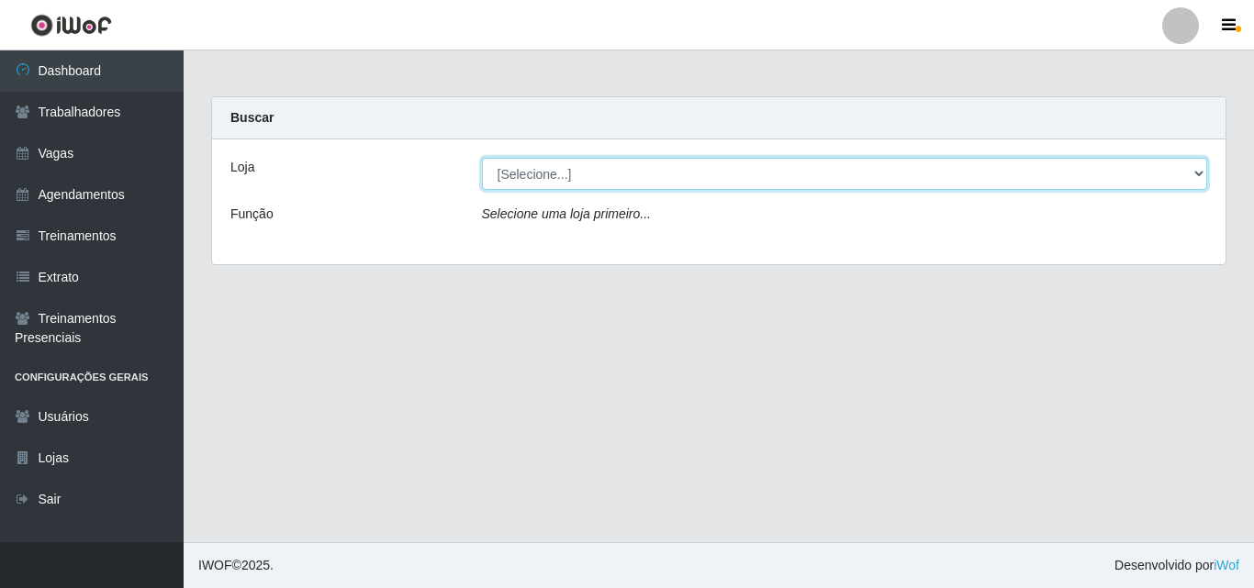
click at [566, 172] on select "[Selecione...] Extremoz Supermercados" at bounding box center [845, 174] width 726 height 32
select select "519"
click at [482, 158] on select "[Selecione...] Extremoz Supermercados" at bounding box center [845, 174] width 726 height 32
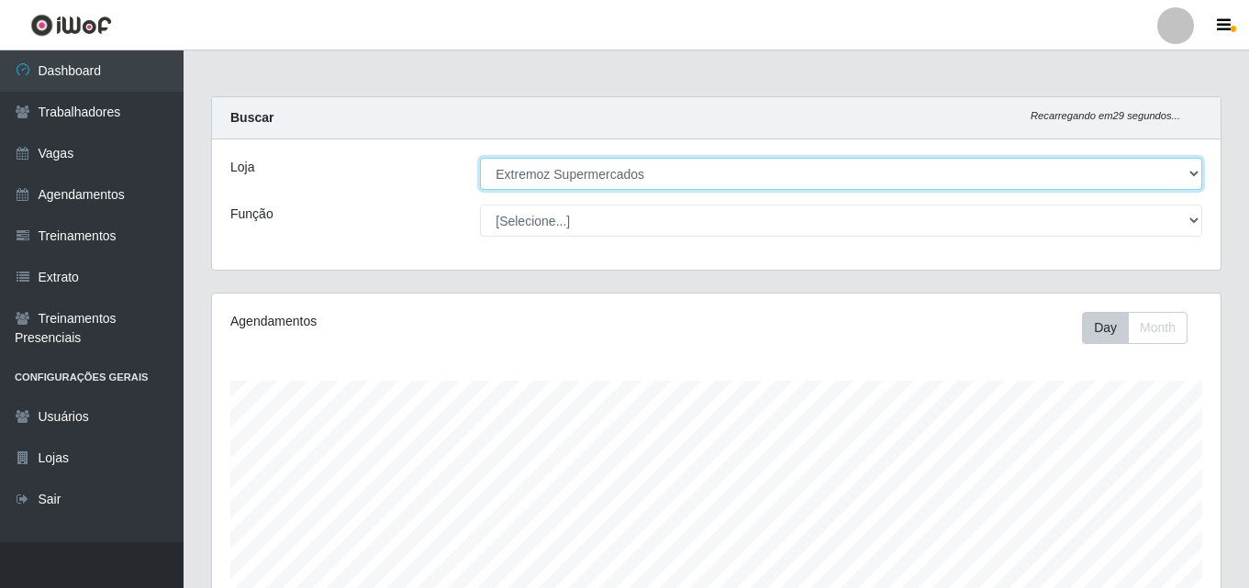
scroll to position [381, 1009]
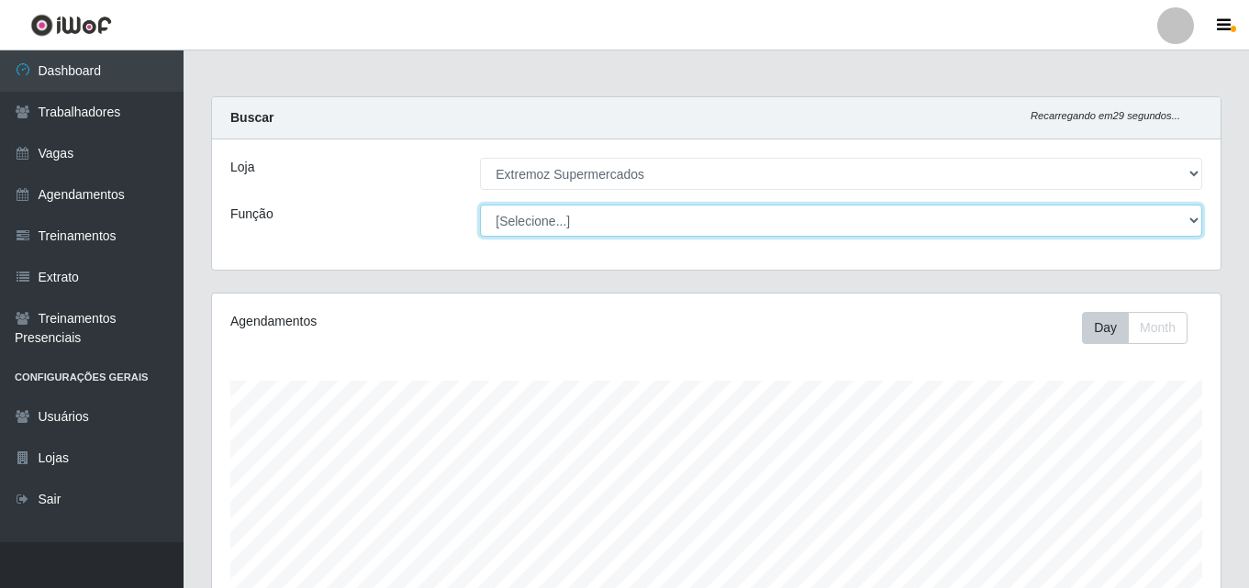
click at [585, 220] on select "[Selecione...] Embalador Embalador + Embalador ++ Operador de Caixa Operador de…" at bounding box center [841, 221] width 722 height 32
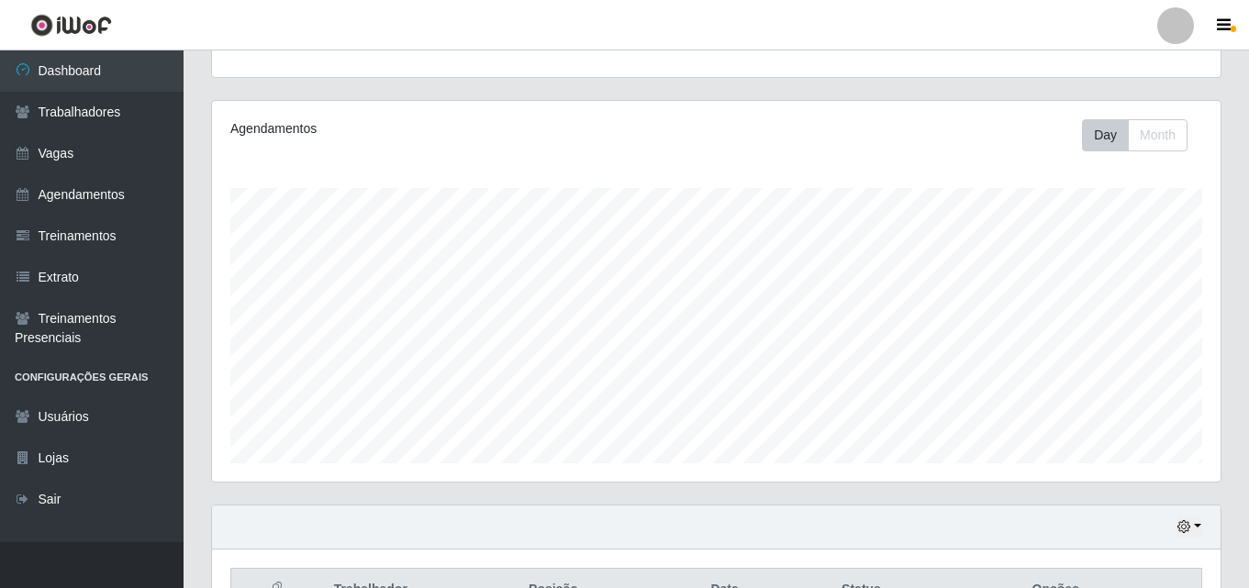
scroll to position [549, 0]
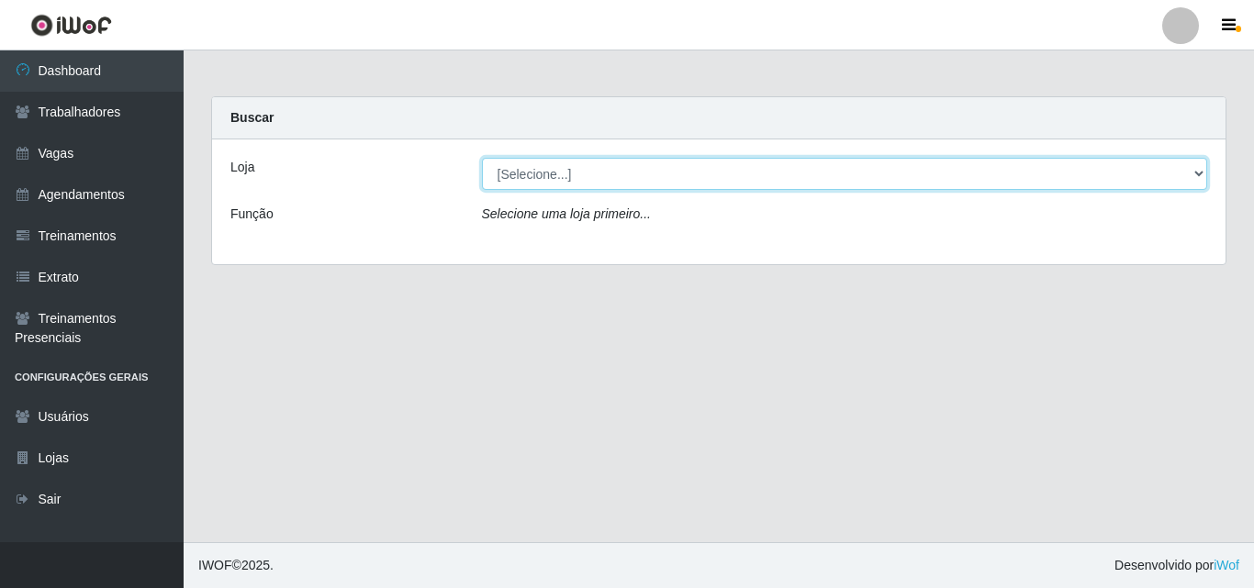
click at [563, 178] on select "[Selecione...] Extremoz Supermercados" at bounding box center [845, 174] width 726 height 32
select select "519"
click at [482, 158] on select "[Selecione...] Extremoz Supermercados" at bounding box center [845, 174] width 726 height 32
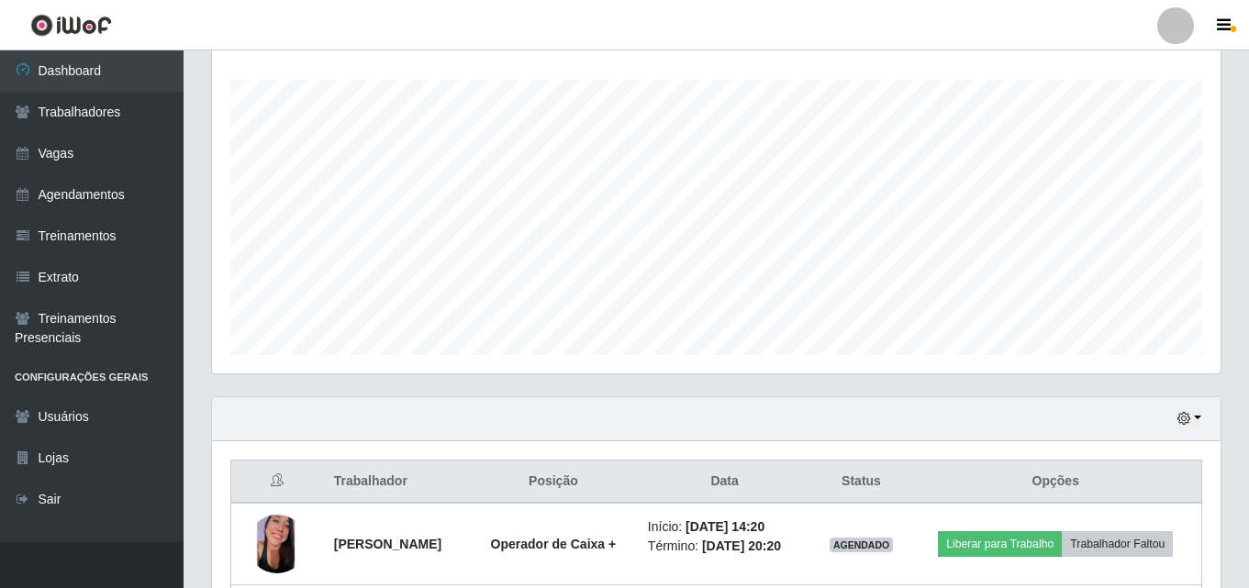
scroll to position [549, 0]
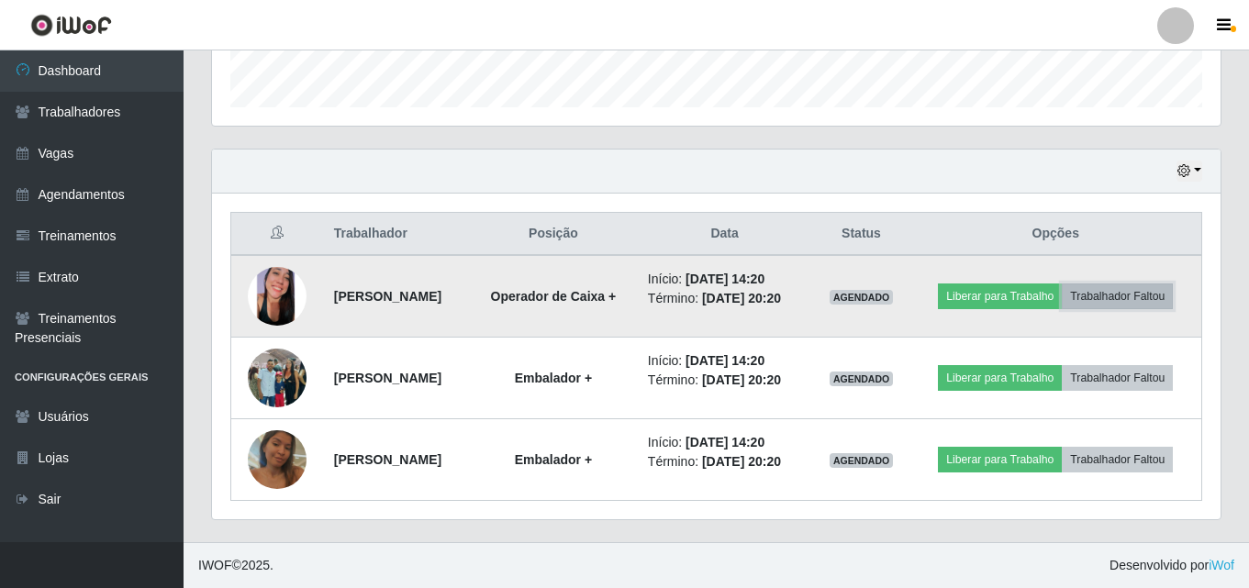
click at [1127, 298] on button "Trabalhador Faltou" at bounding box center [1117, 297] width 111 height 26
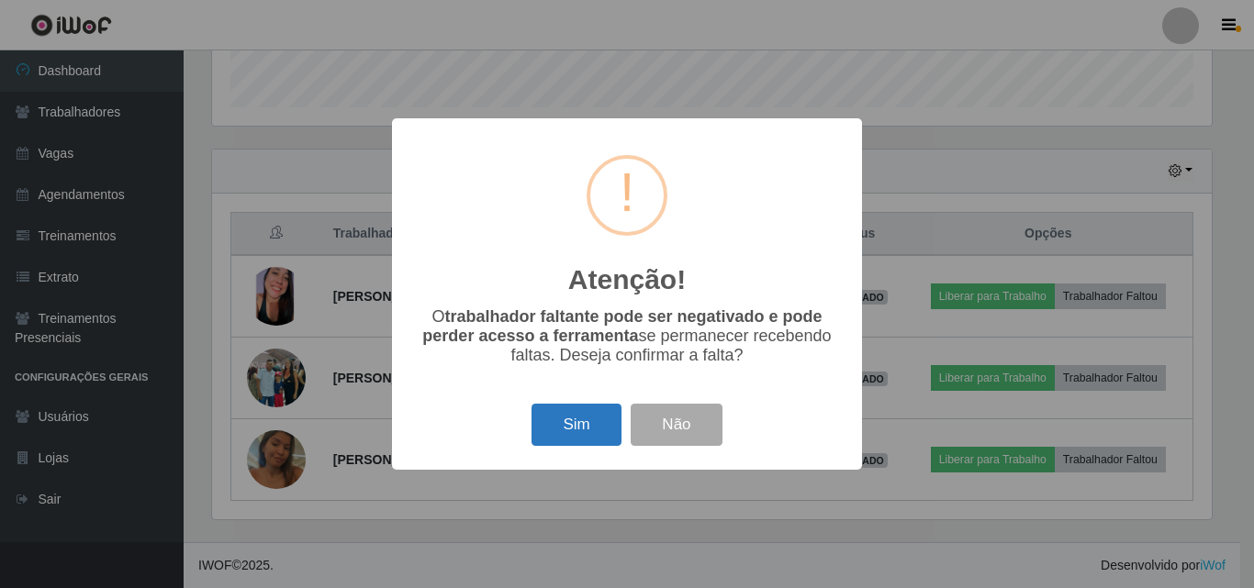
click at [579, 429] on button "Sim" at bounding box center [575, 425] width 89 height 43
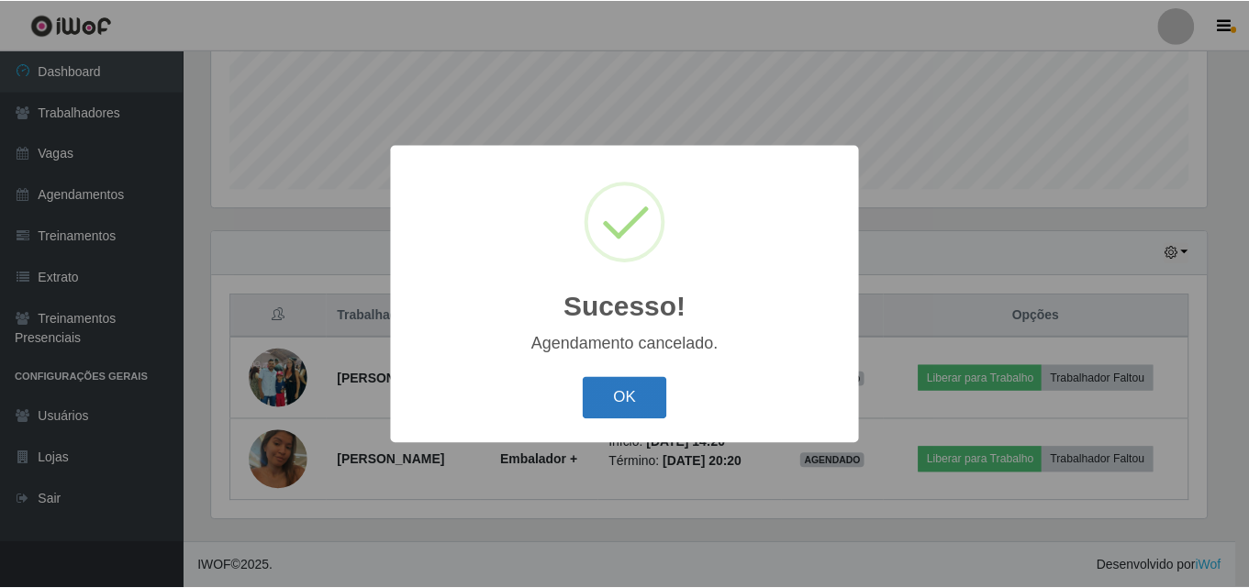
scroll to position [467, 0]
click at [639, 402] on button "OK" at bounding box center [627, 398] width 85 height 43
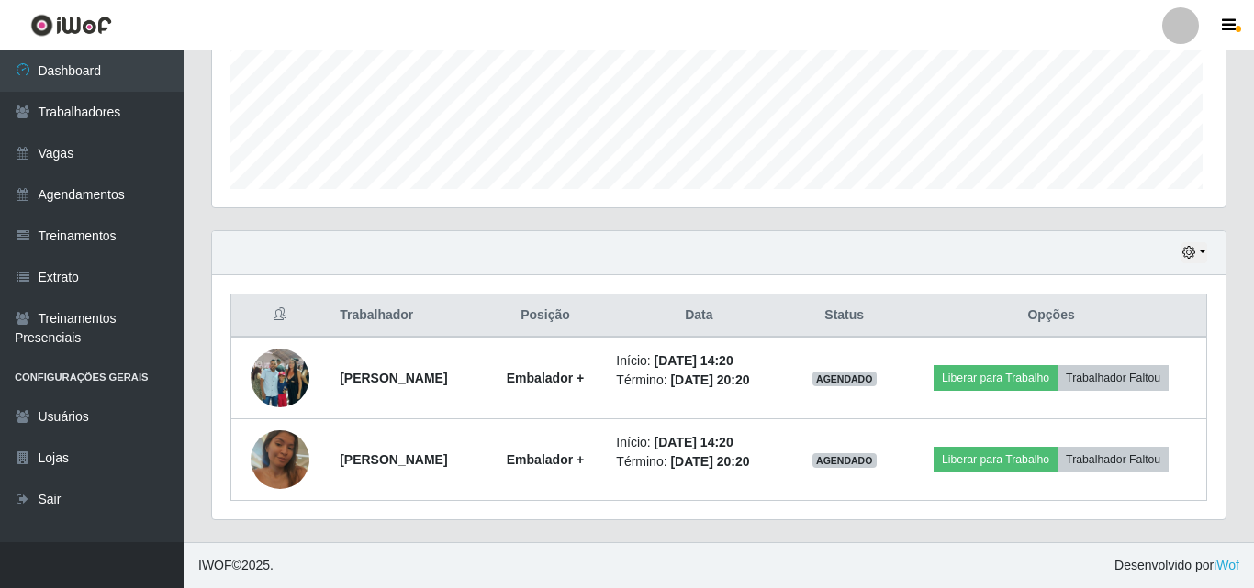
scroll to position [381, 1009]
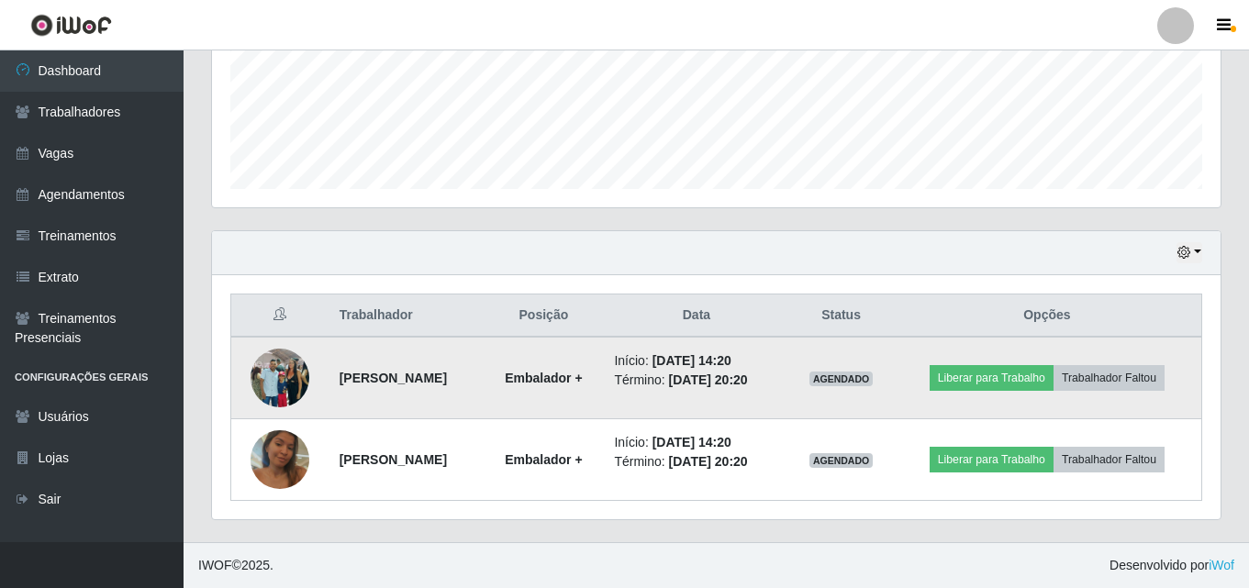
click at [255, 376] on img at bounding box center [280, 379] width 59 height 78
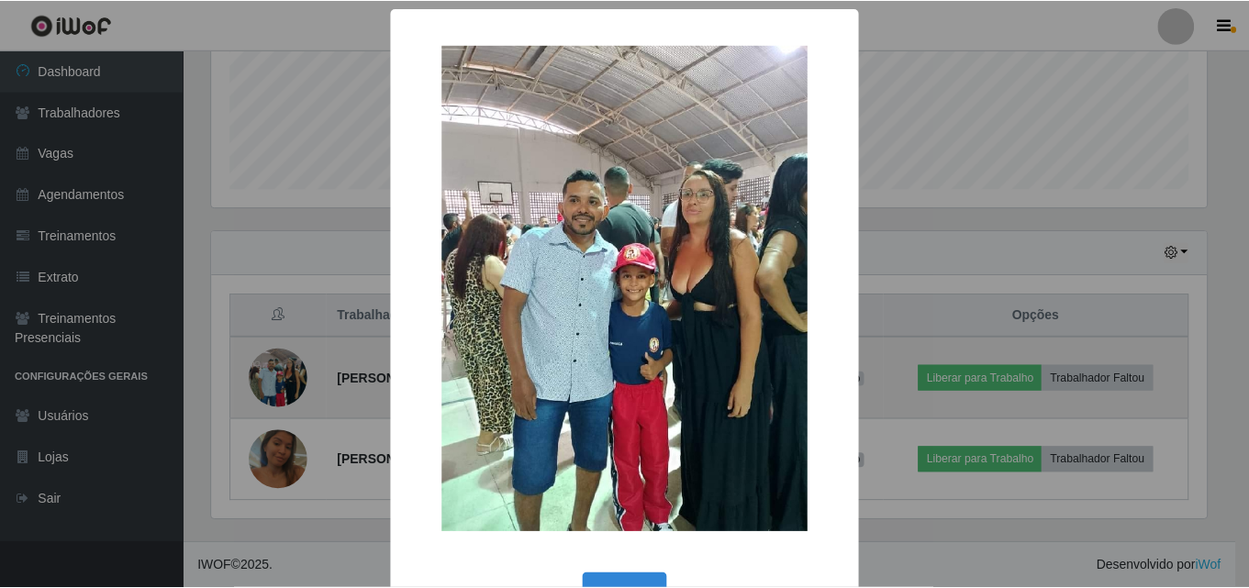
scroll to position [381, 999]
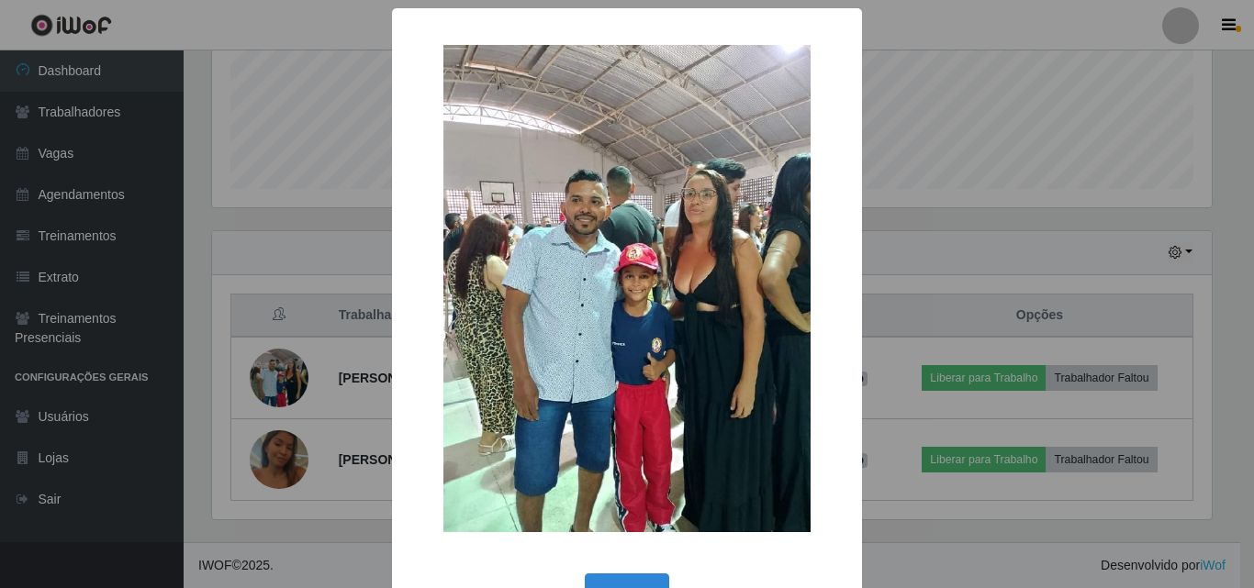
click at [963, 96] on div "× OK Cancel" at bounding box center [627, 294] width 1254 height 588
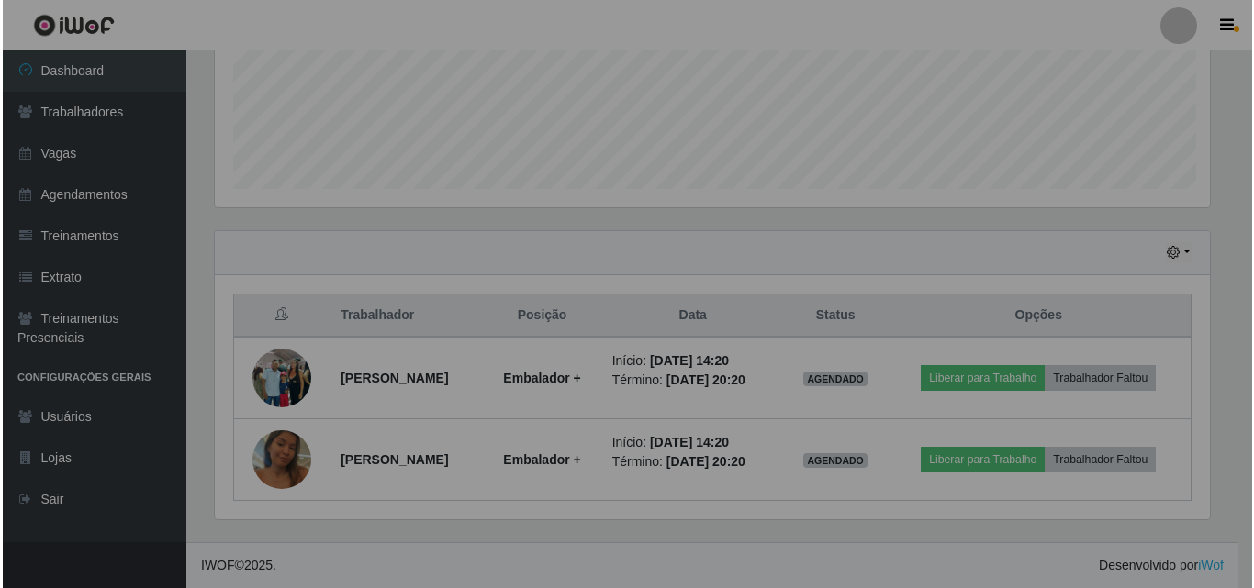
scroll to position [381, 1009]
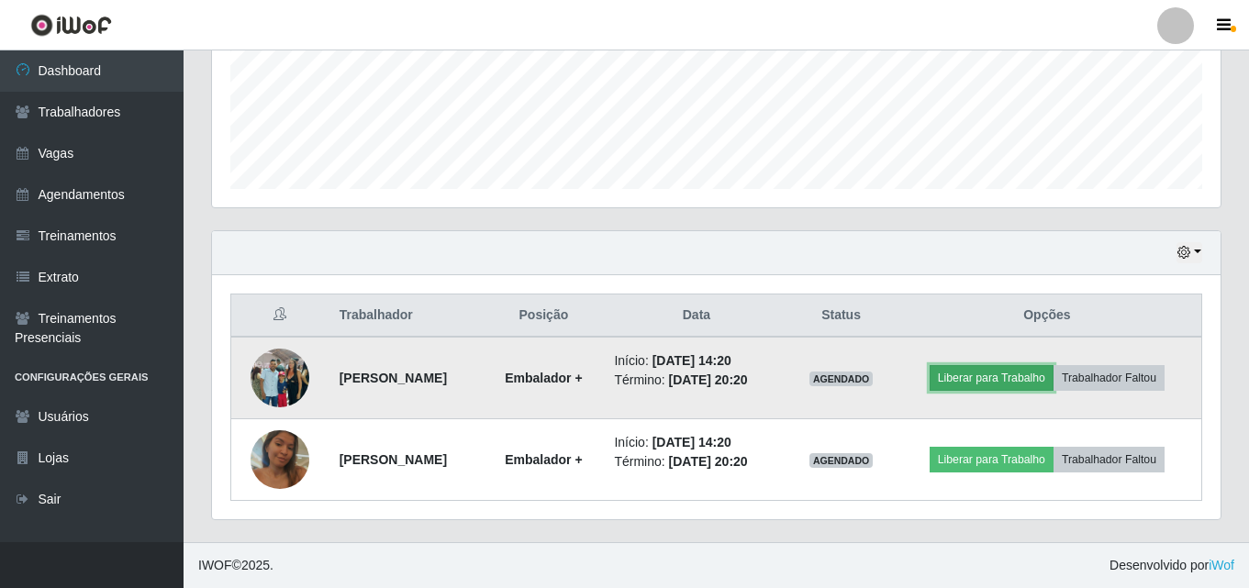
click at [994, 372] on button "Liberar para Trabalho" at bounding box center [992, 378] width 124 height 26
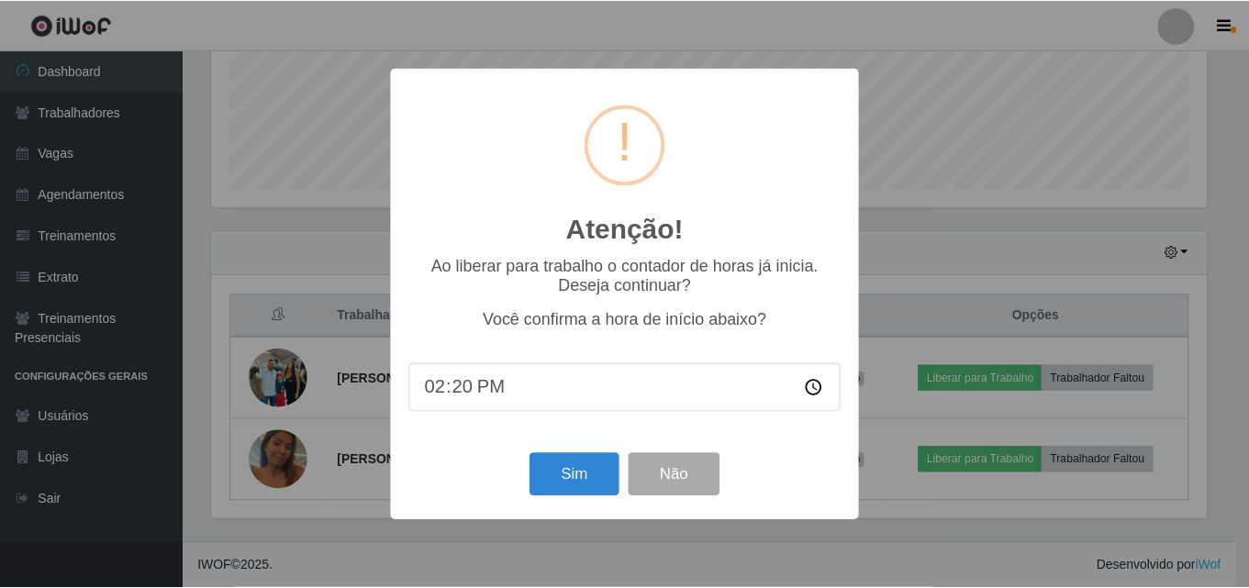
scroll to position [381, 999]
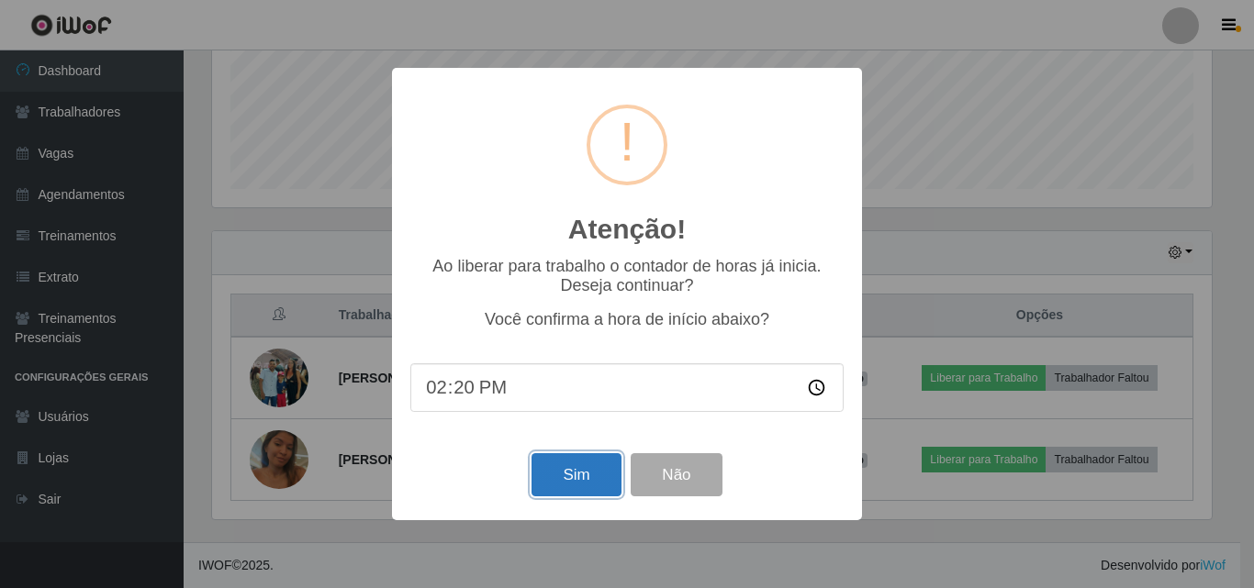
click at [580, 476] on button "Sim" at bounding box center [575, 474] width 89 height 43
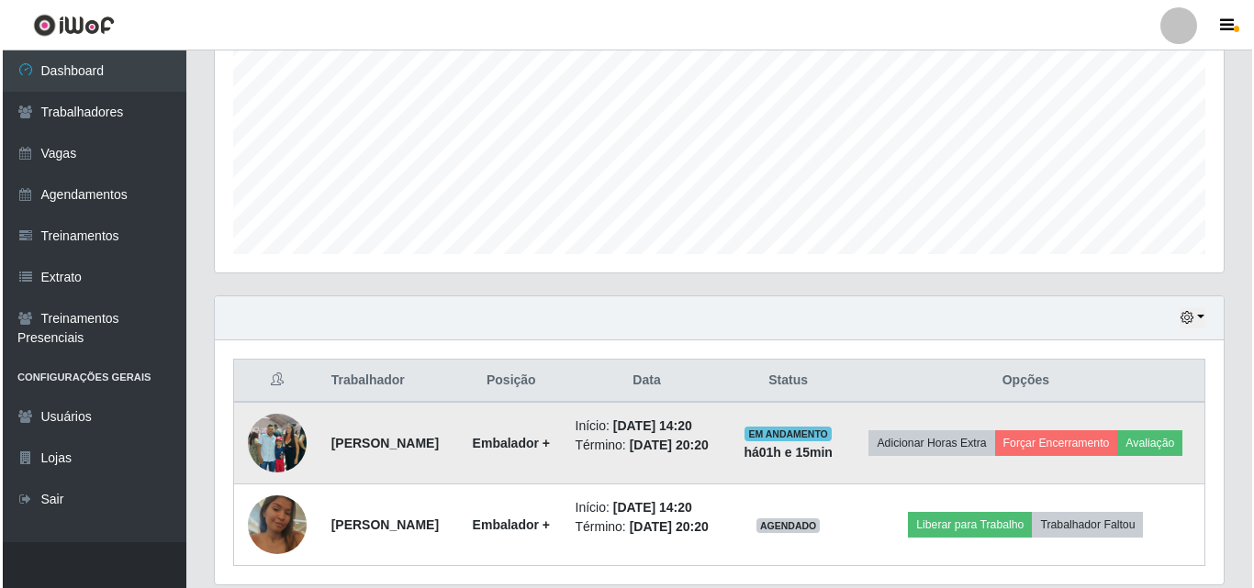
scroll to position [495, 0]
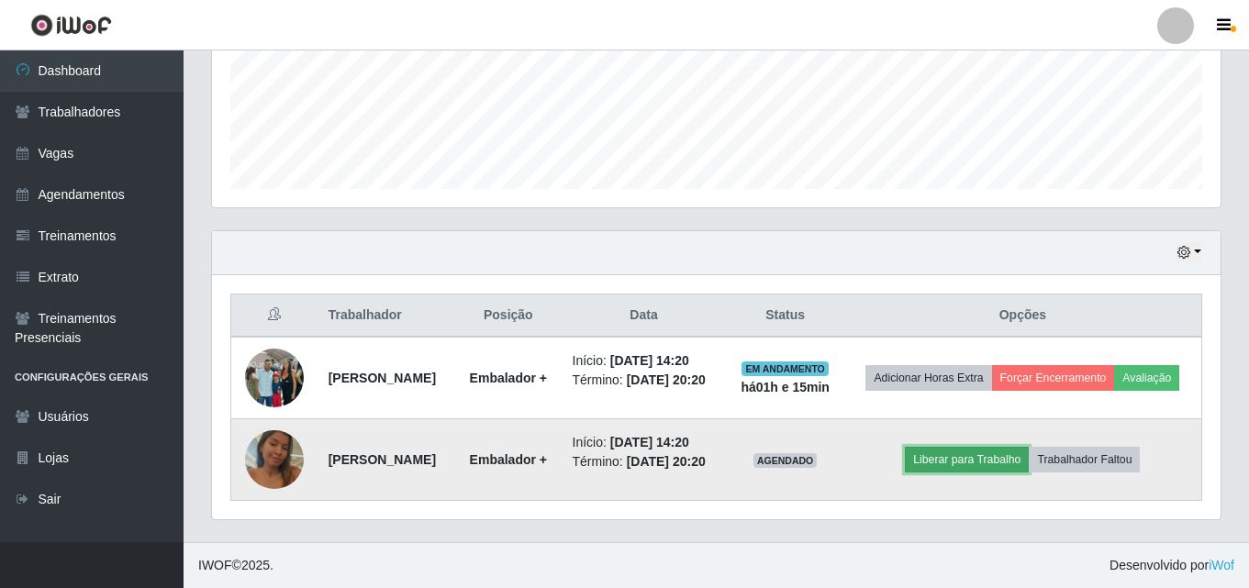
click at [976, 453] on button "Liberar para Trabalho" at bounding box center [967, 460] width 124 height 26
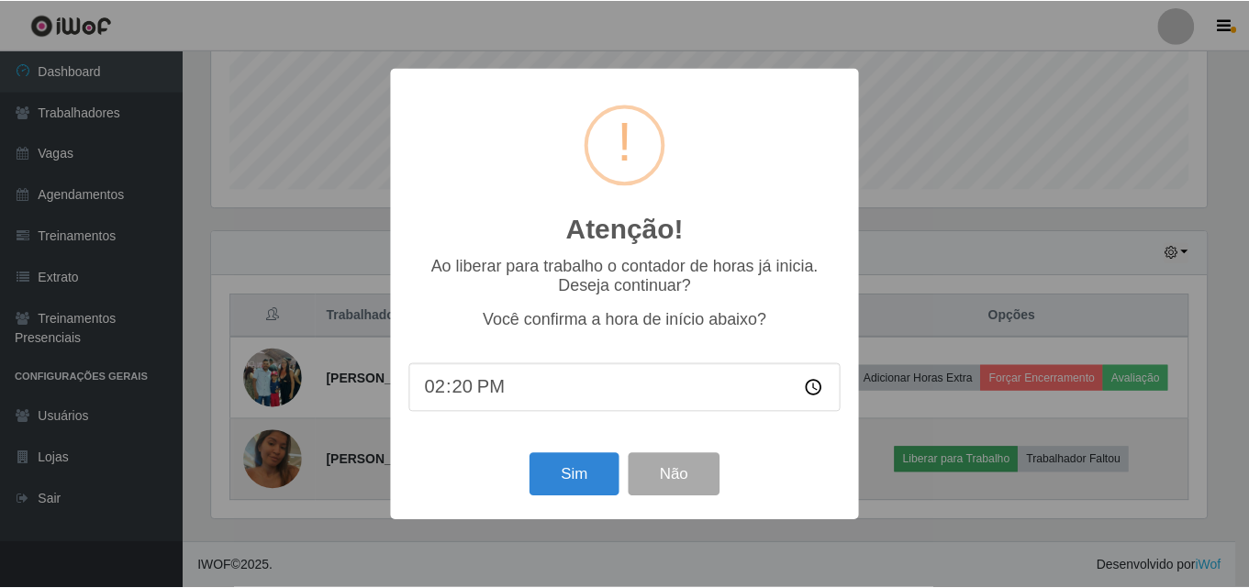
scroll to position [381, 999]
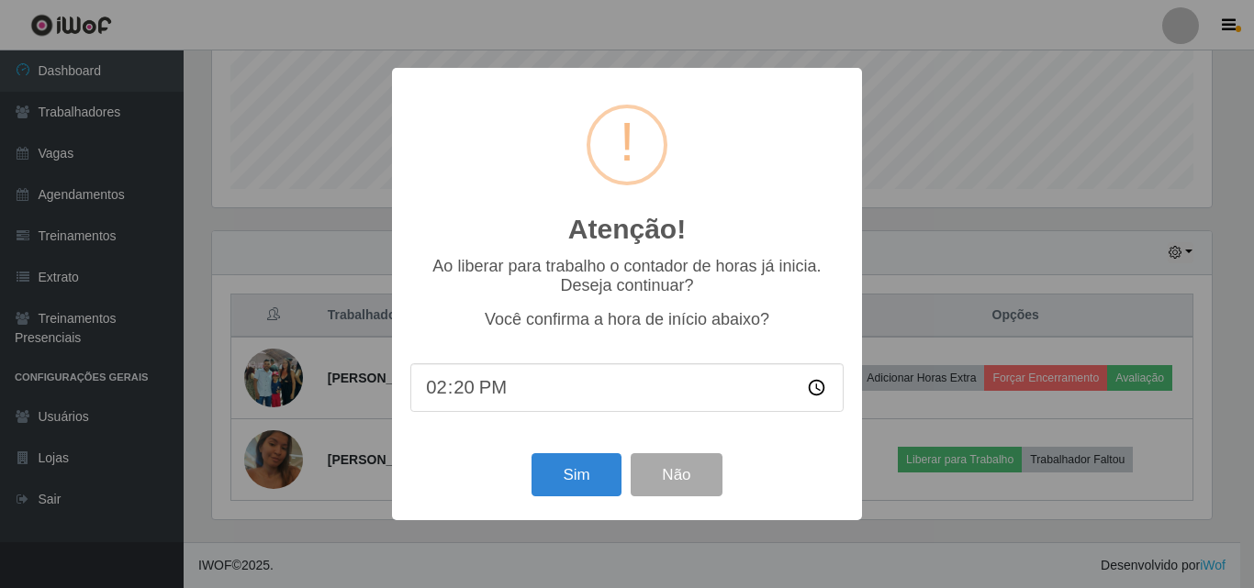
click at [580, 501] on div "Sim Não" at bounding box center [626, 475] width 433 height 52
click at [578, 491] on button "Sim" at bounding box center [575, 474] width 89 height 43
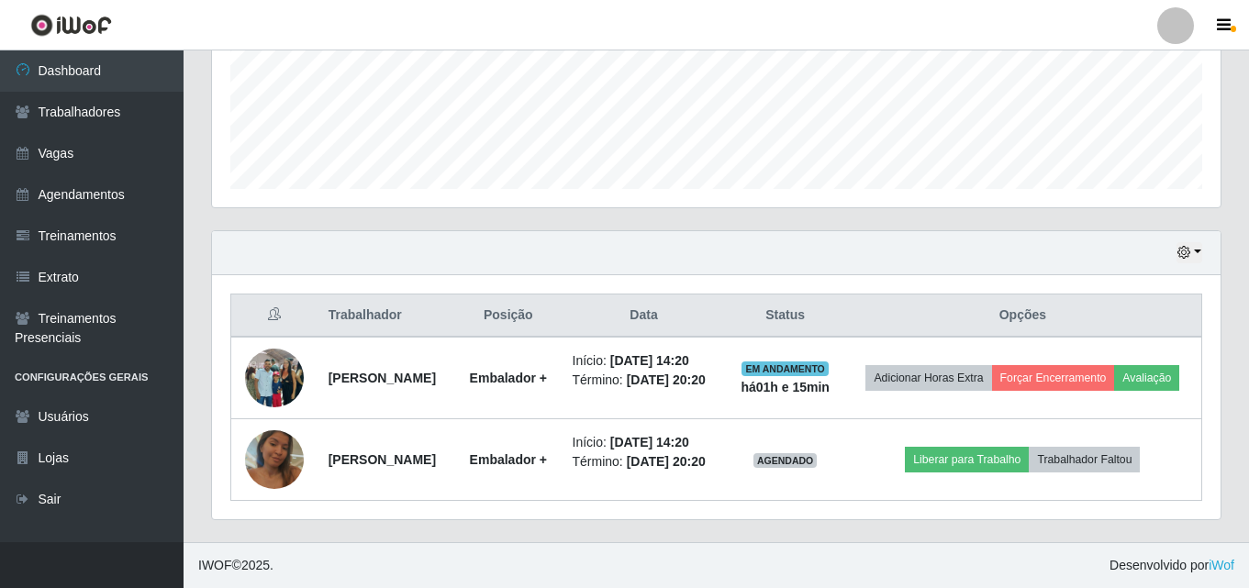
scroll to position [0, 0]
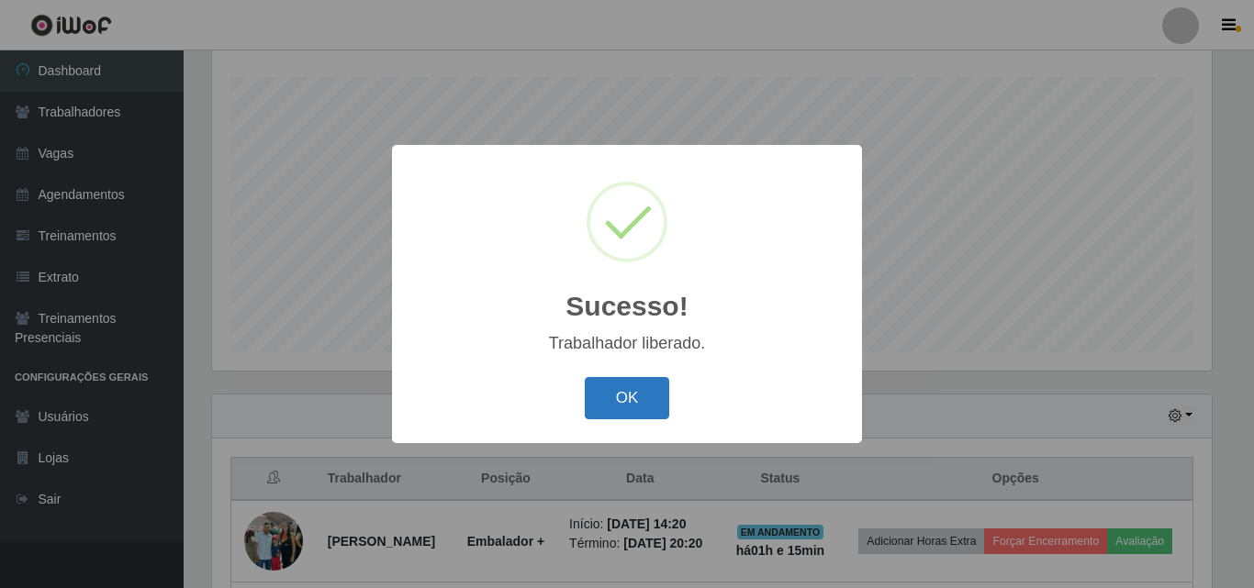
click at [655, 394] on button "OK" at bounding box center [627, 398] width 85 height 43
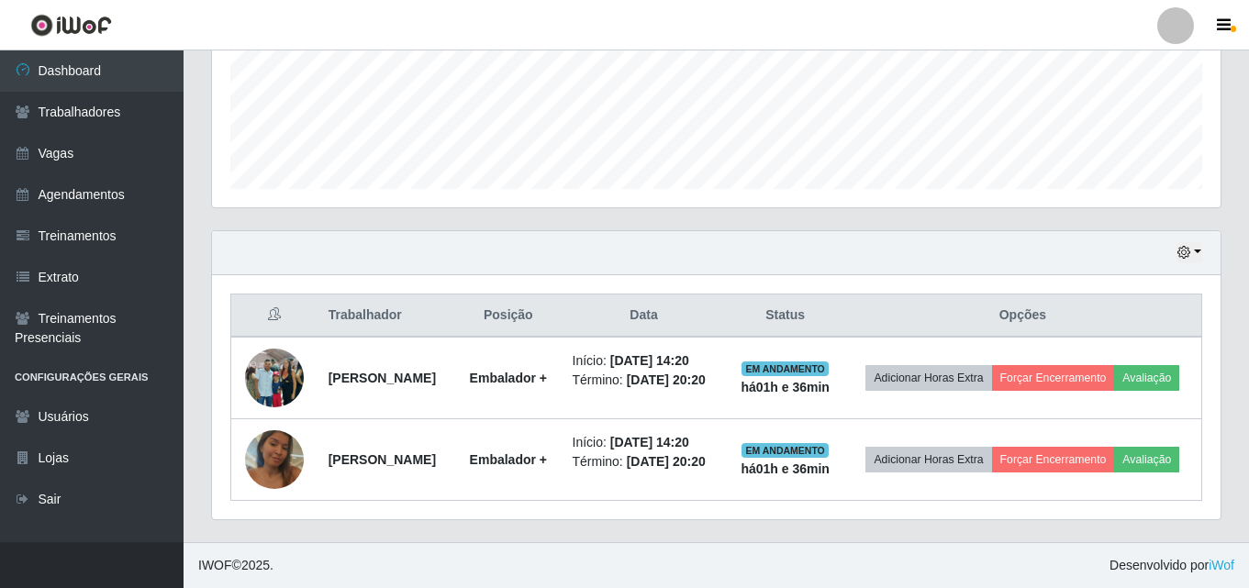
scroll to position [495, 0]
